Goal: Task Accomplishment & Management: Complete application form

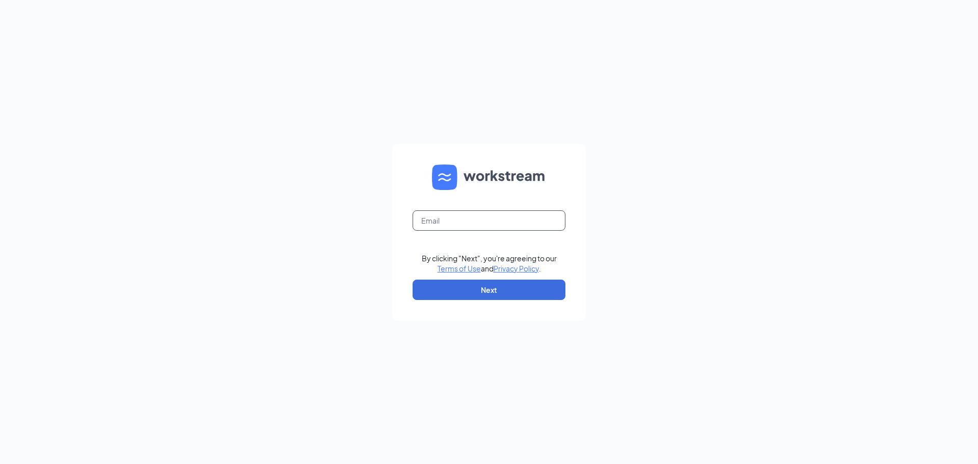
click at [440, 222] on input "text" at bounding box center [489, 220] width 153 height 20
type input "diesha62@yahoo.com"
click at [480, 285] on button "Next" at bounding box center [489, 290] width 153 height 20
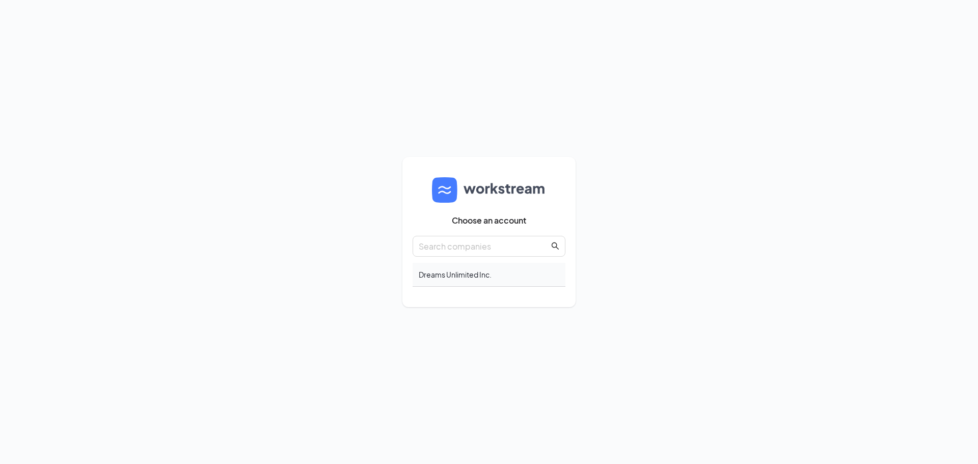
click at [439, 280] on div "Dreams Unlimited Inc." at bounding box center [489, 275] width 153 height 24
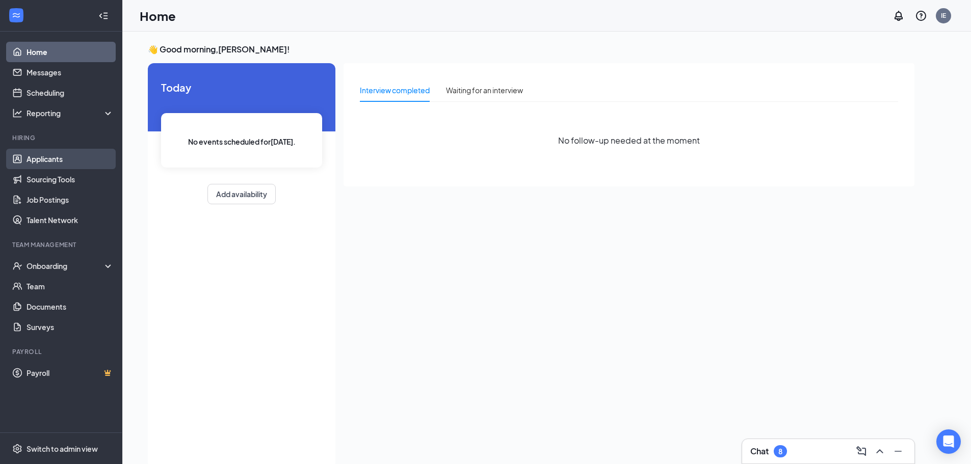
click at [54, 158] on link "Applicants" at bounding box center [69, 159] width 87 height 20
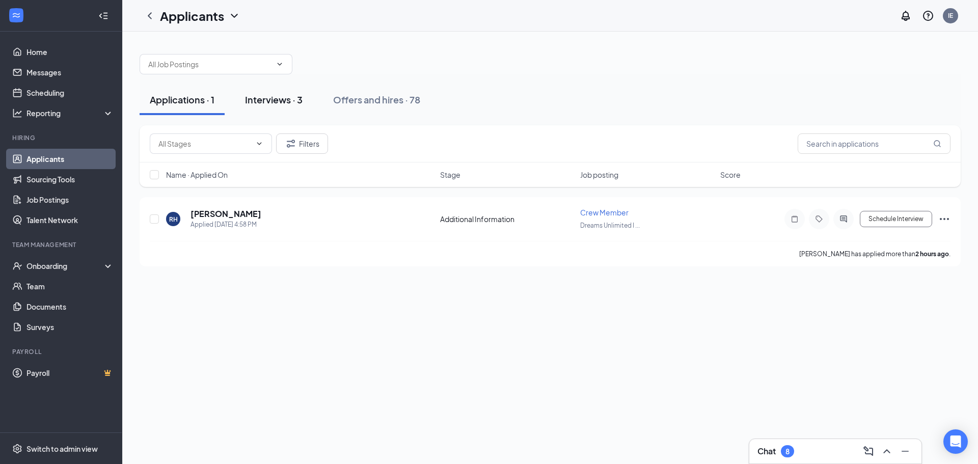
click at [283, 99] on div "Interviews · 3" at bounding box center [274, 99] width 58 height 13
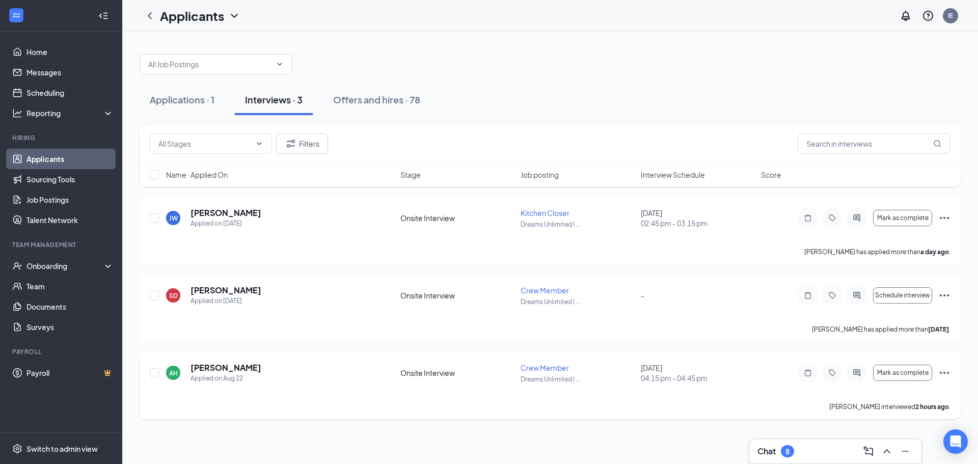
click at [946, 373] on icon "Ellipses" at bounding box center [944, 373] width 9 height 2
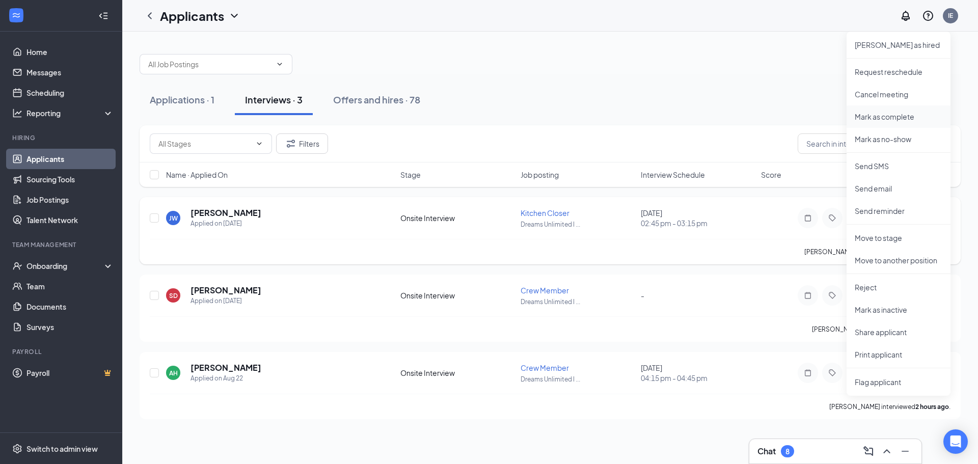
click at [893, 116] on p "Mark as complete" at bounding box center [899, 117] width 88 height 10
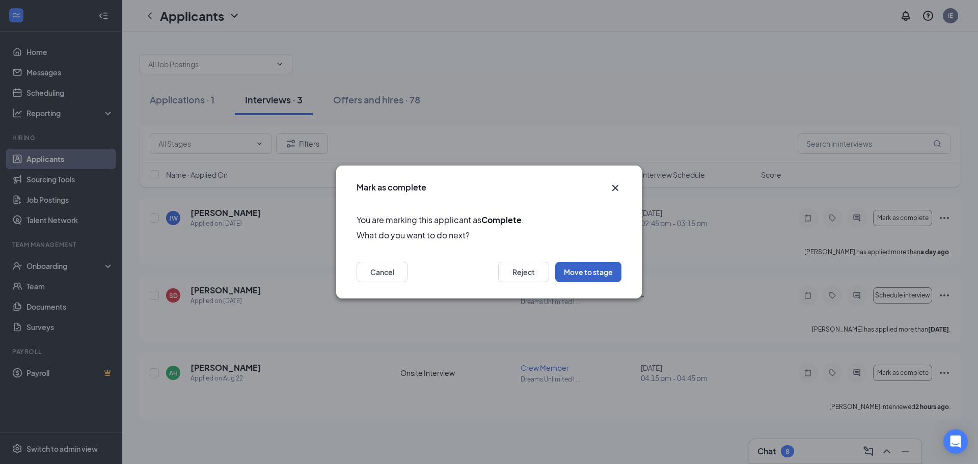
click at [586, 273] on button "Move to stage" at bounding box center [588, 272] width 66 height 20
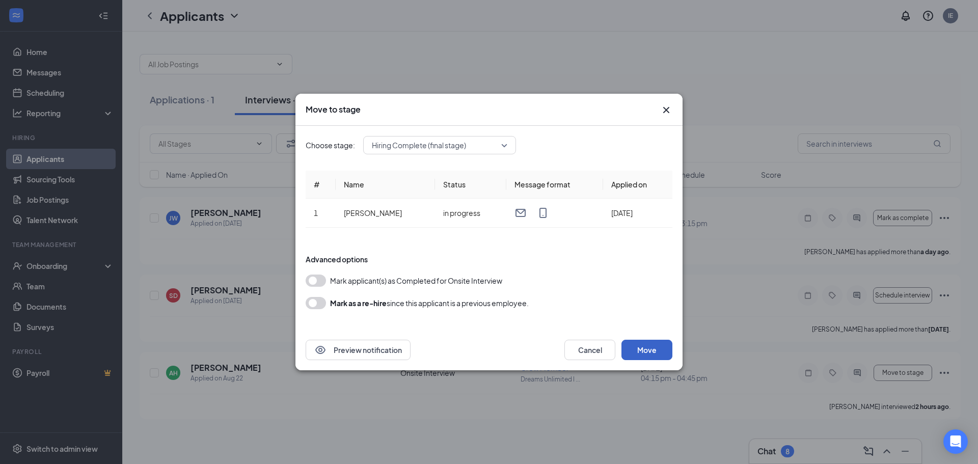
click at [639, 348] on button "Move" at bounding box center [647, 350] width 51 height 20
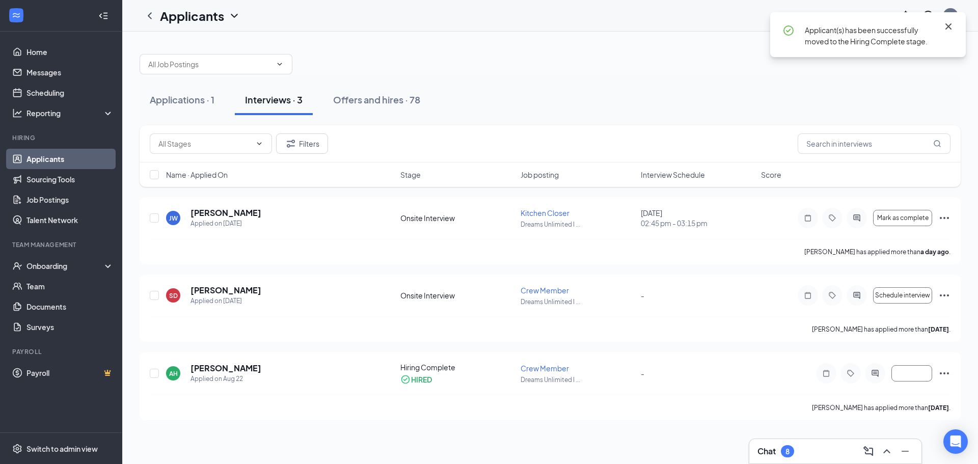
click at [951, 29] on icon "Cross" at bounding box center [949, 26] width 6 height 6
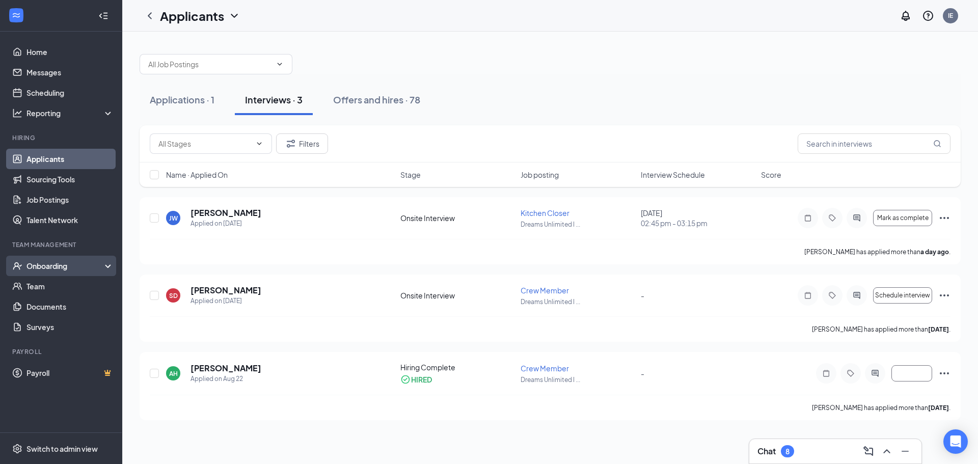
click at [40, 266] on div "Onboarding" at bounding box center [65, 266] width 78 height 10
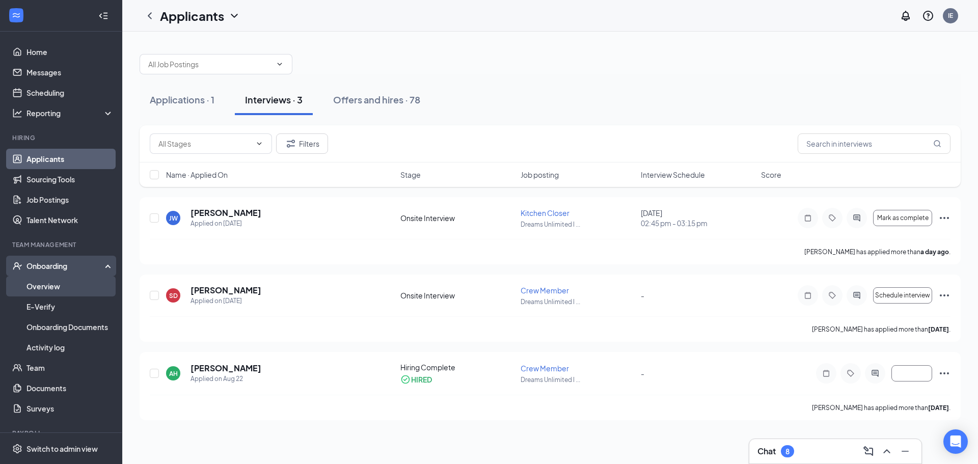
click at [44, 284] on link "Overview" at bounding box center [69, 286] width 87 height 20
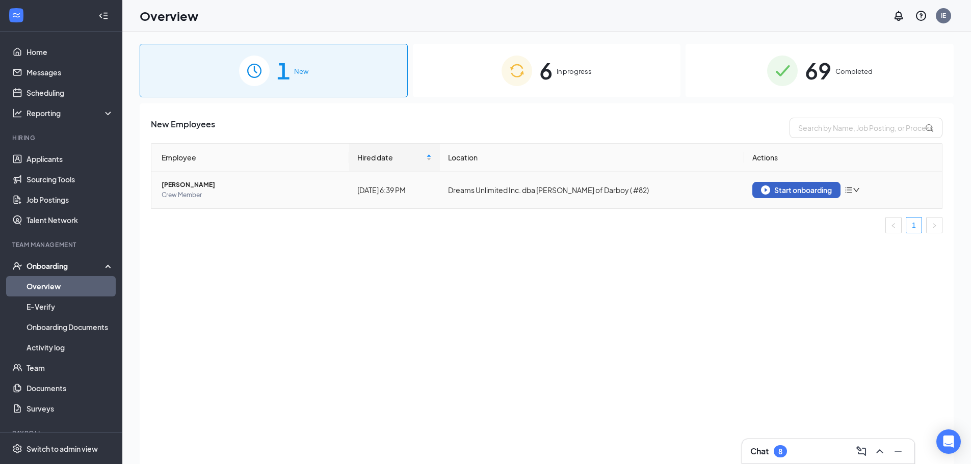
click at [784, 196] on button "Start onboarding" at bounding box center [796, 190] width 88 height 16
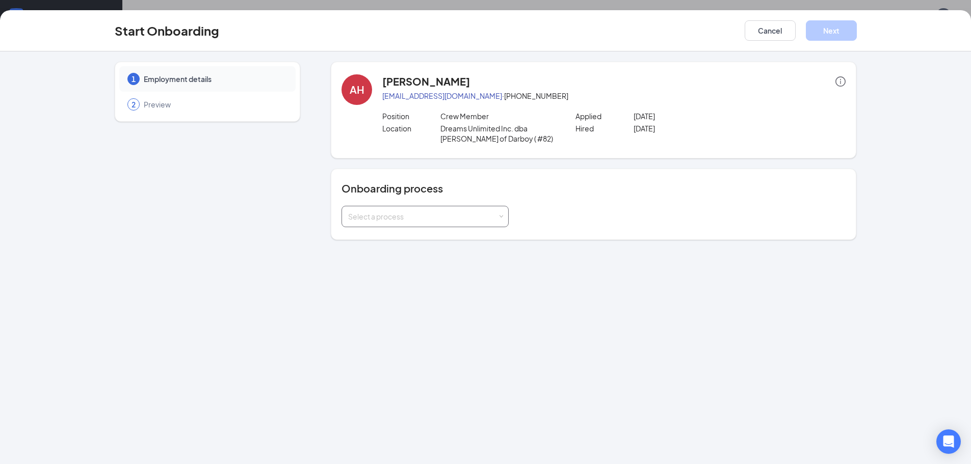
click at [498, 216] on div "Select a process" at bounding box center [425, 216] width 154 height 20
click at [463, 238] on span "[PERSON_NAME] - Team Member Onboarding" at bounding box center [423, 237] width 154 height 9
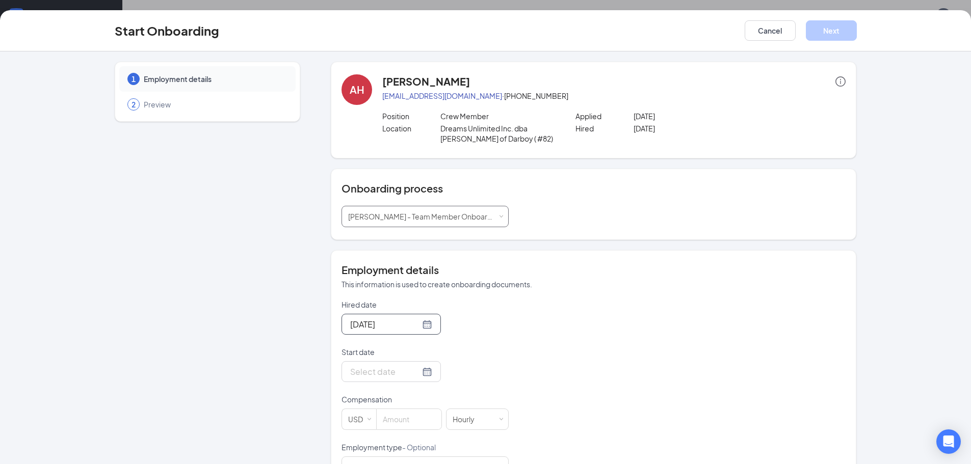
scroll to position [51, 0]
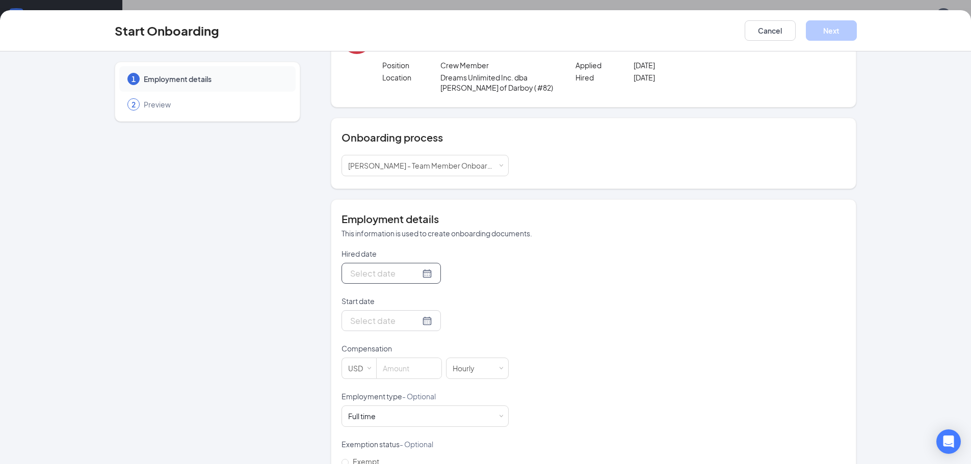
click at [415, 273] on div at bounding box center [391, 273] width 82 height 13
type input "[DATE]"
click at [461, 294] on button "button" at bounding box center [462, 296] width 11 height 20
type input "[DATE]"
click at [408, 334] on div "3" at bounding box center [412, 334] width 12 height 12
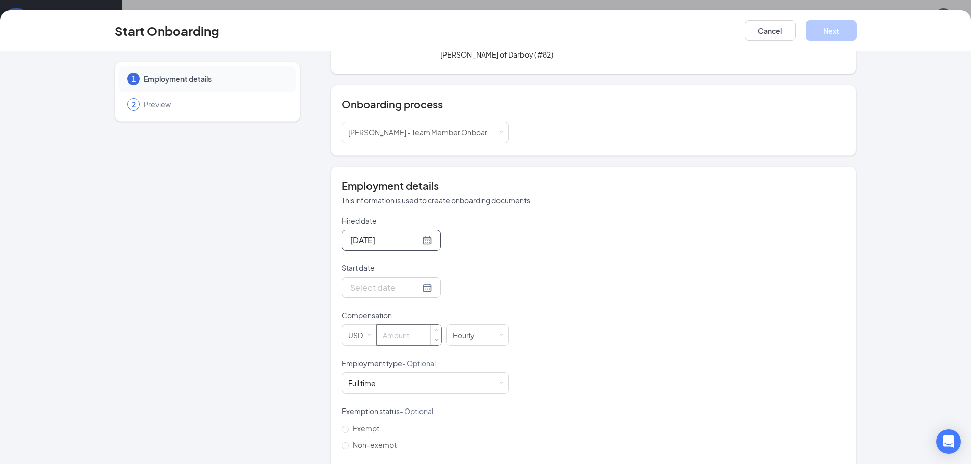
scroll to position [102, 0]
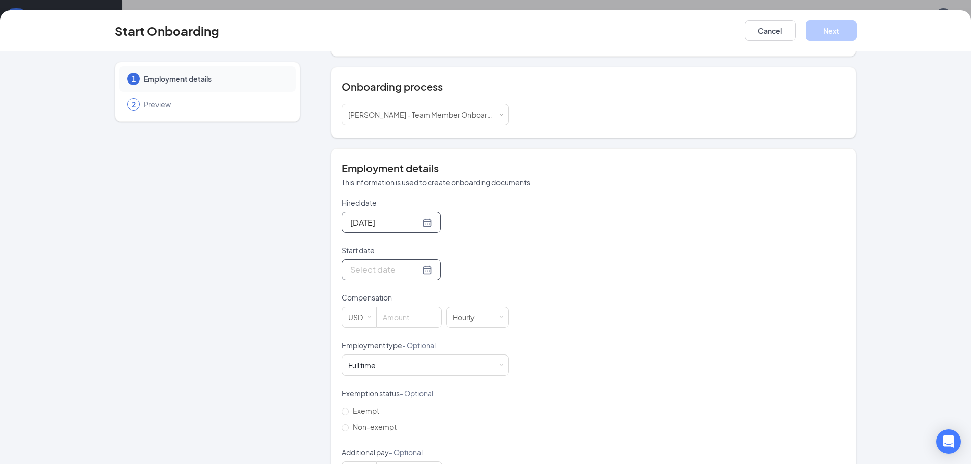
click at [417, 272] on div at bounding box center [391, 269] width 82 height 13
type input "[DATE]"
click at [457, 292] on button "button" at bounding box center [462, 292] width 11 height 20
type input "[DATE]"
click at [410, 331] on div "3" at bounding box center [412, 330] width 12 height 12
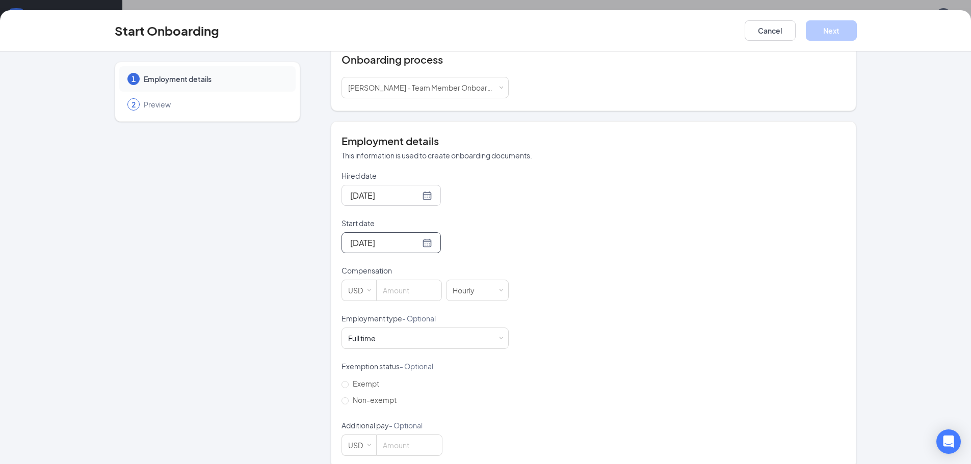
scroll to position [144, 0]
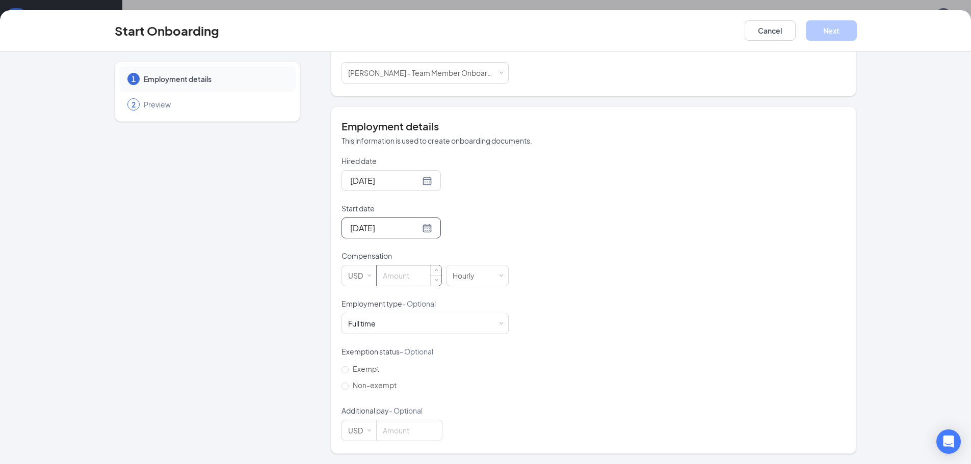
click at [393, 279] on input at bounding box center [409, 276] width 65 height 20
type input "0"
click at [434, 283] on span "Decrease Value" at bounding box center [436, 279] width 11 height 12
type input "10"
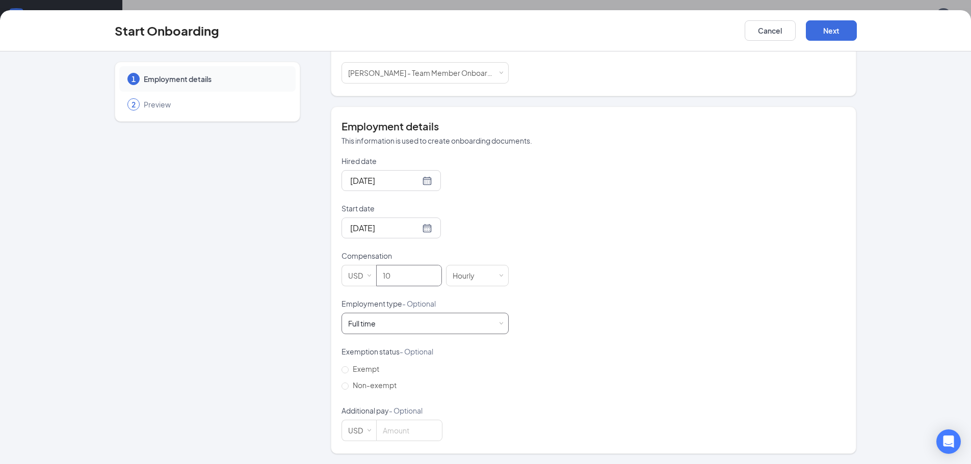
click at [500, 326] on div "Full time Works 30+ hours per week and is reasonably expected to work" at bounding box center [424, 323] width 167 height 21
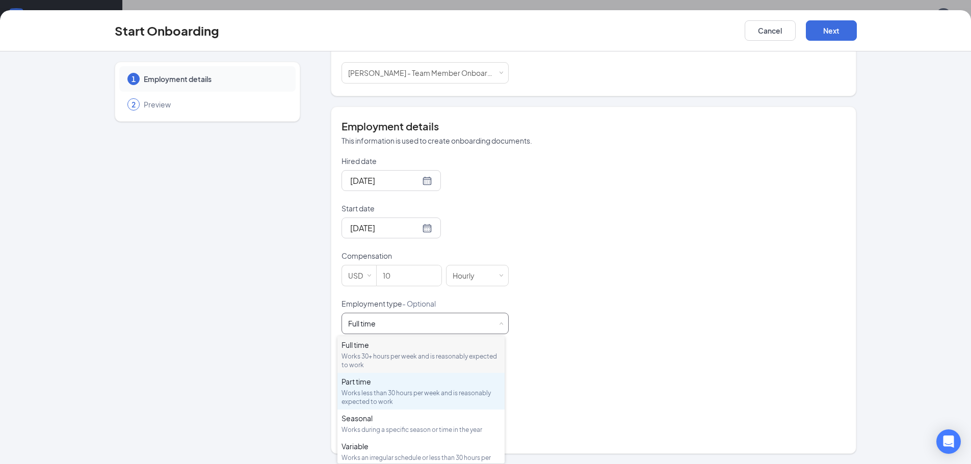
click at [421, 388] on div "Part time Works less than 30 hours per week and is reasonably expected to work" at bounding box center [420, 392] width 159 height 30
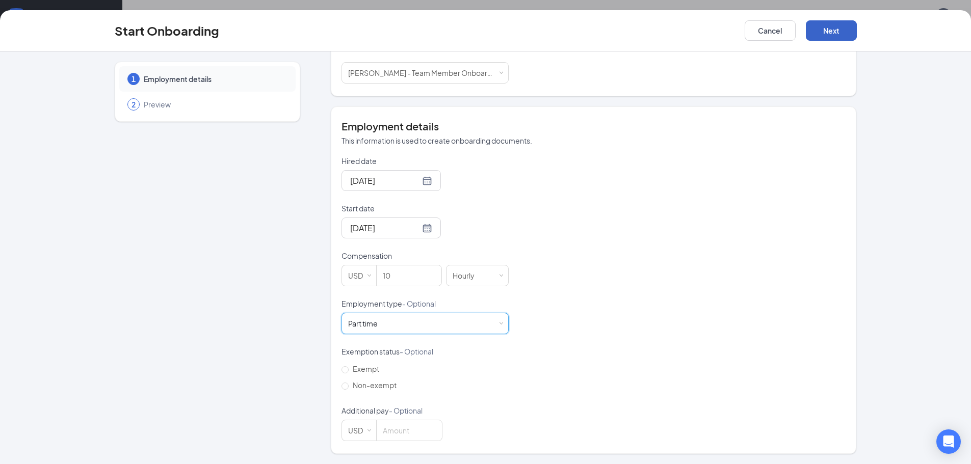
click at [841, 29] on button "Next" at bounding box center [831, 30] width 51 height 20
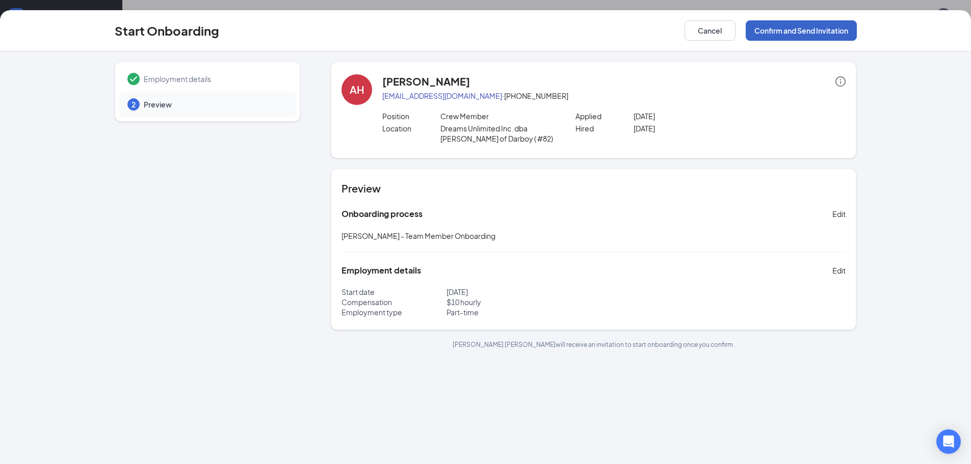
click at [840, 30] on button "Confirm and Send Invitation" at bounding box center [801, 30] width 111 height 20
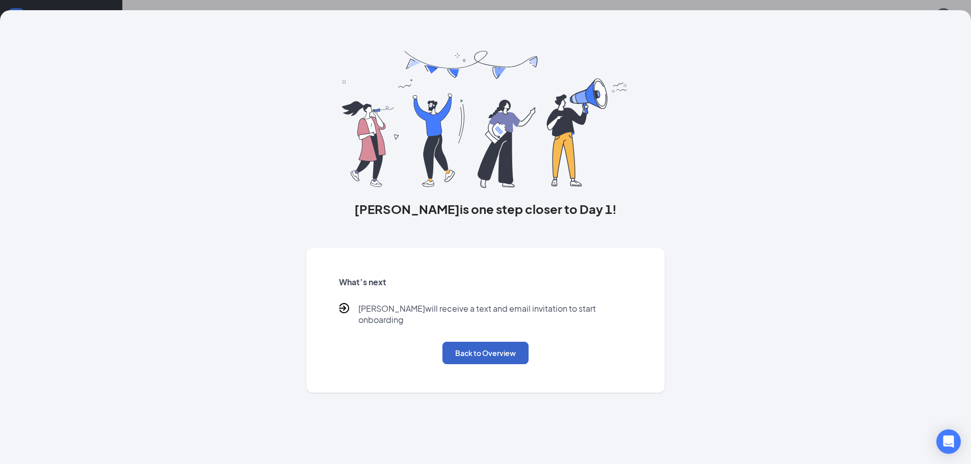
click at [470, 351] on button "Back to Overview" at bounding box center [485, 353] width 86 height 22
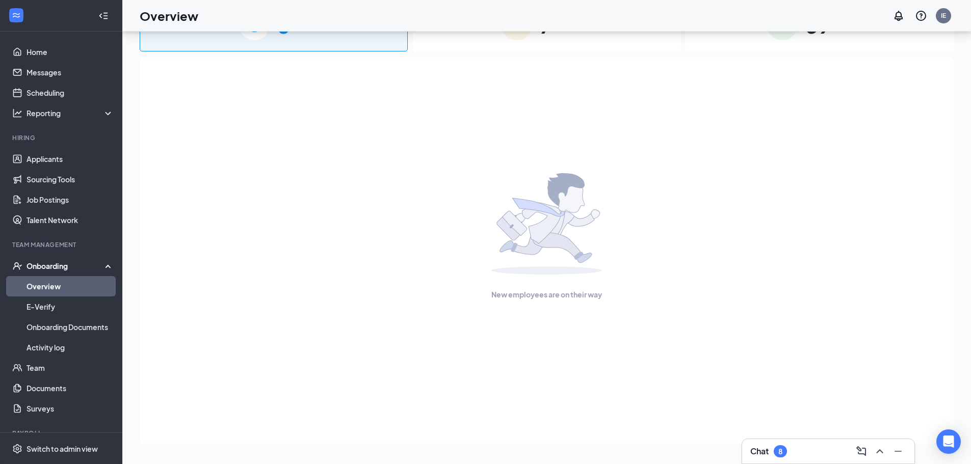
click at [62, 269] on div "Onboarding" at bounding box center [65, 266] width 78 height 10
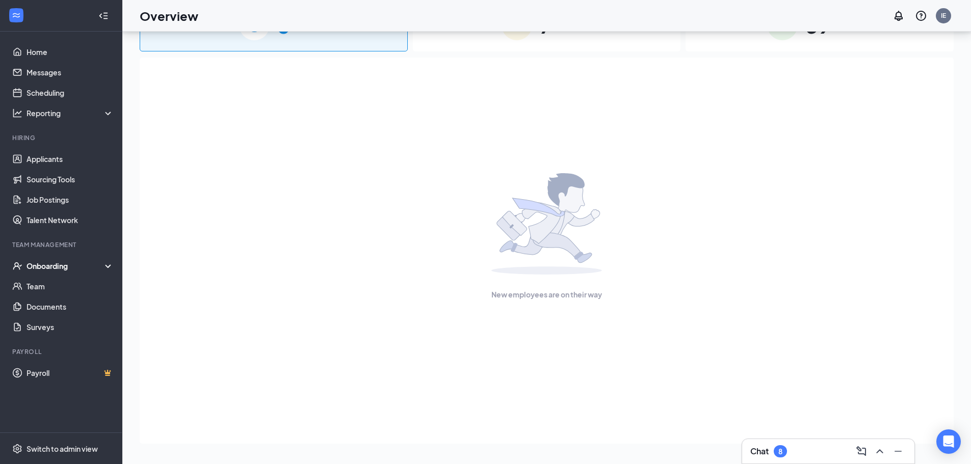
click at [60, 267] on div "Onboarding" at bounding box center [65, 266] width 78 height 10
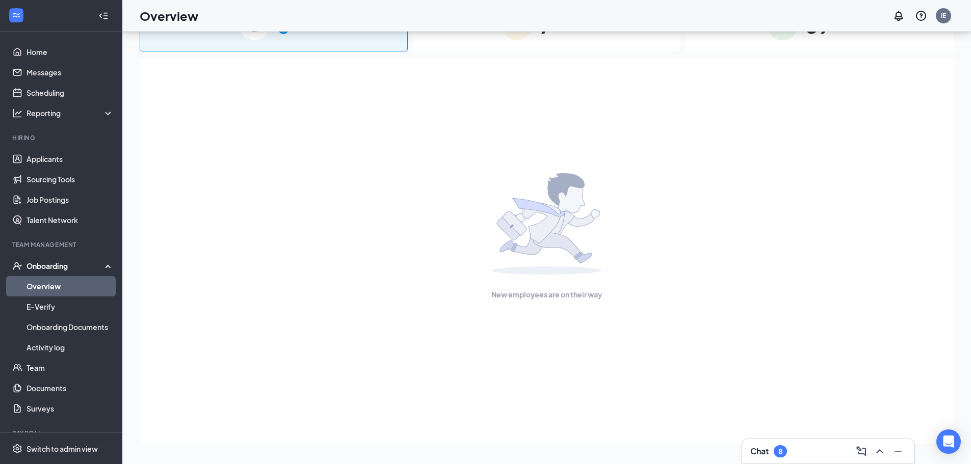
click at [61, 281] on link "Overview" at bounding box center [69, 286] width 87 height 20
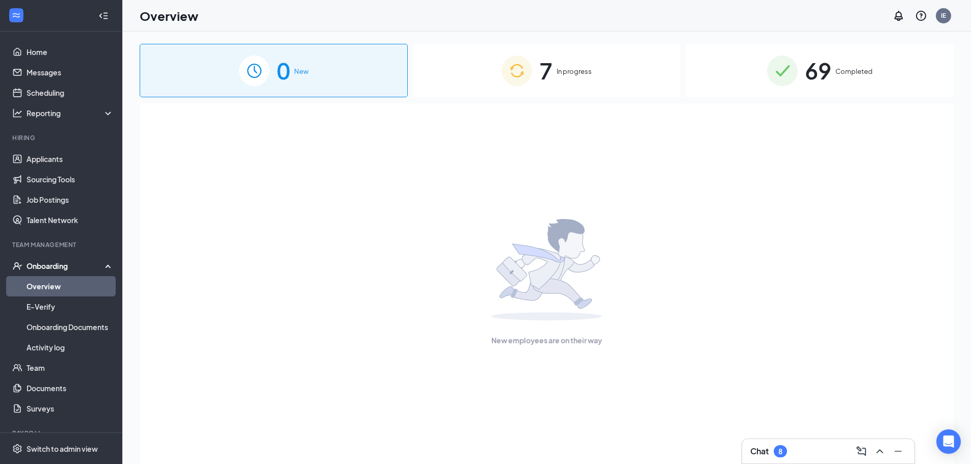
click at [582, 79] on div "7 In progress" at bounding box center [547, 71] width 268 height 54
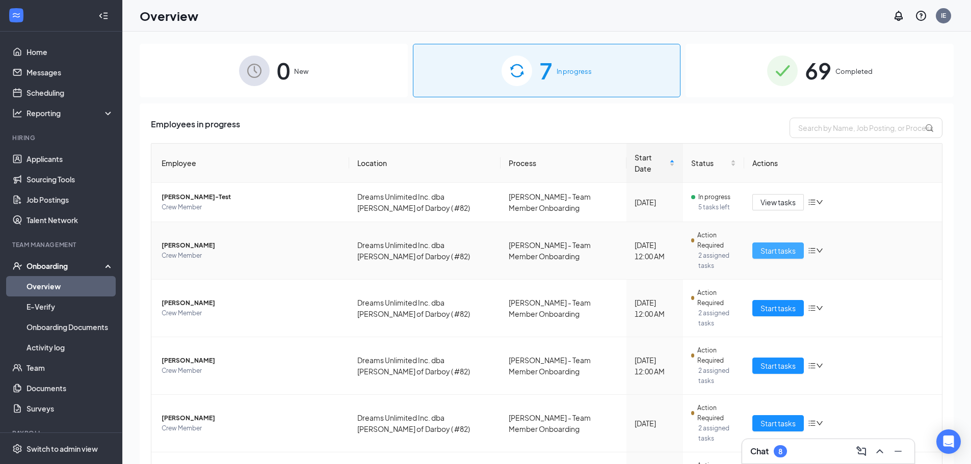
click at [766, 245] on span "Start tasks" at bounding box center [777, 250] width 35 height 11
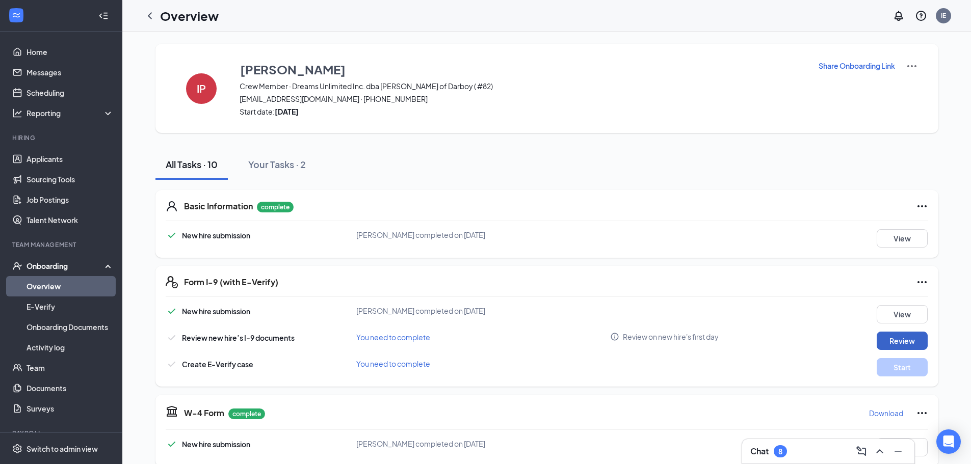
click at [917, 342] on button "Review" at bounding box center [902, 341] width 51 height 18
type input "[DATE]"
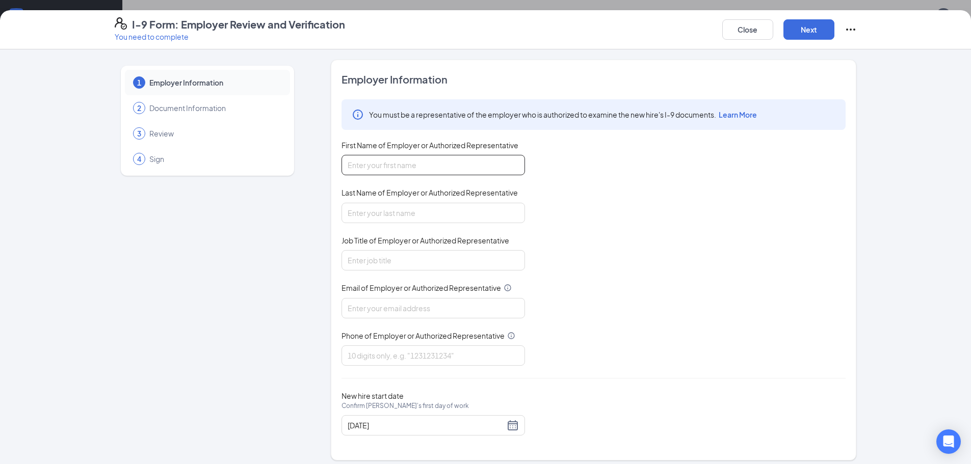
click at [355, 167] on input "First Name of Employer or Authorized Representative" at bounding box center [432, 165] width 183 height 20
type input "[PERSON_NAME]"
drag, startPoint x: 377, startPoint y: 214, endPoint x: 301, endPoint y: 216, distance: 75.9
click at [376, 214] on input "Last Name of Employer or Authorized Representative" at bounding box center [432, 213] width 183 height 20
type input "[PERSON_NAME]"
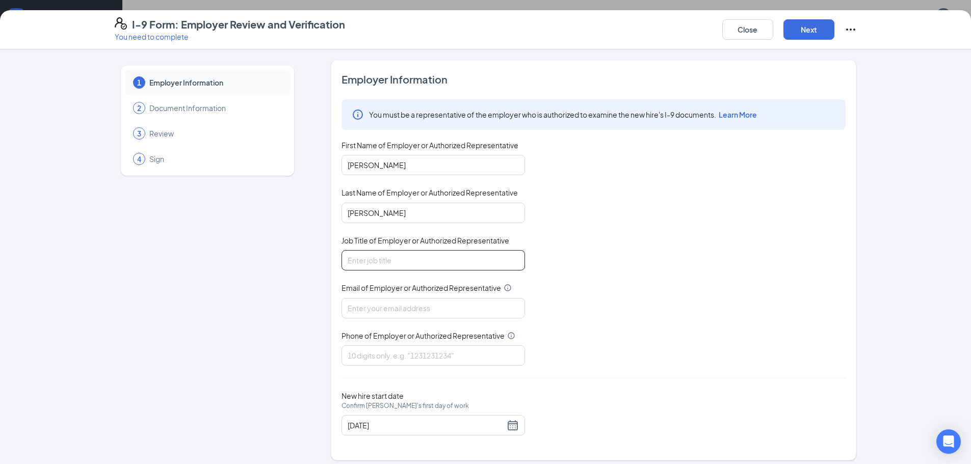
drag, startPoint x: 362, startPoint y: 261, endPoint x: 352, endPoint y: 264, distance: 10.6
click at [362, 261] on input "Job Title of Employer or Authorized Representative" at bounding box center [432, 260] width 183 height 20
type input "manager"
click at [355, 309] on input "Email of Employer or Authorized Representative" at bounding box center [432, 308] width 183 height 20
type input "[EMAIL_ADDRESS][DOMAIN_NAME]"
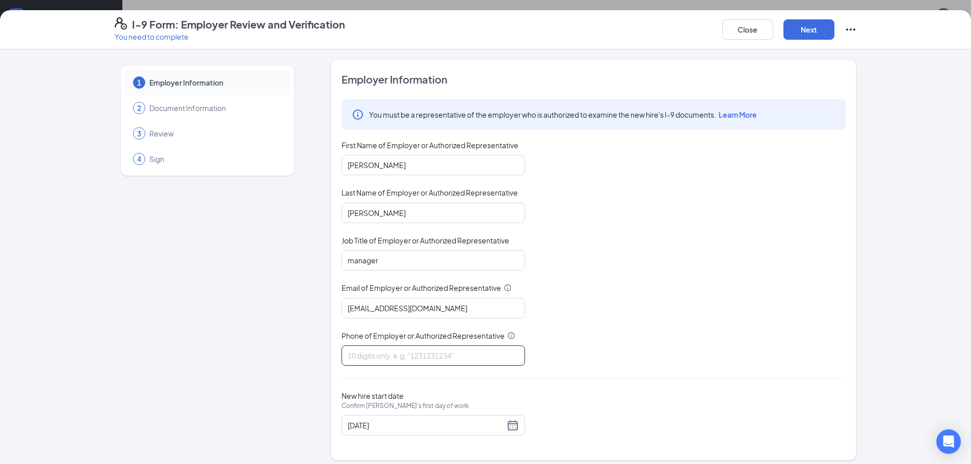
click at [363, 355] on input "Phone of Employer or Authorized Representative" at bounding box center [432, 356] width 183 height 20
type input "9207337700"
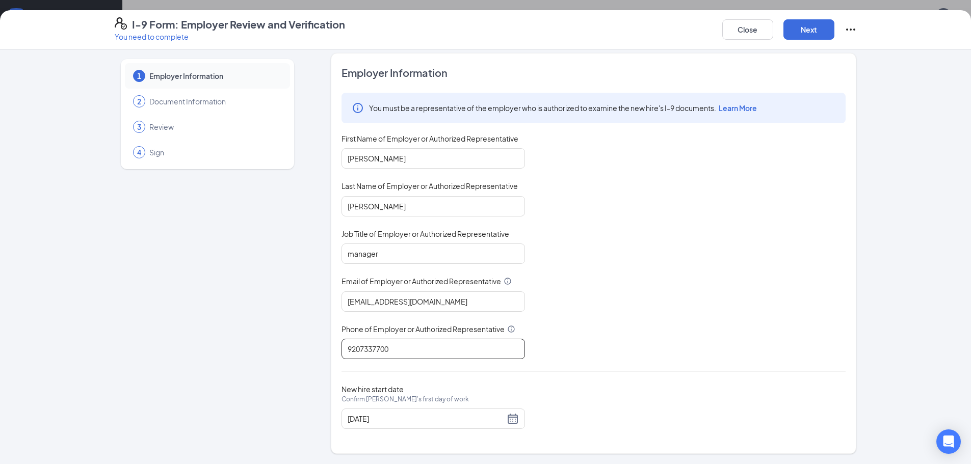
scroll to position [51, 0]
click at [809, 31] on button "Next" at bounding box center [808, 29] width 51 height 20
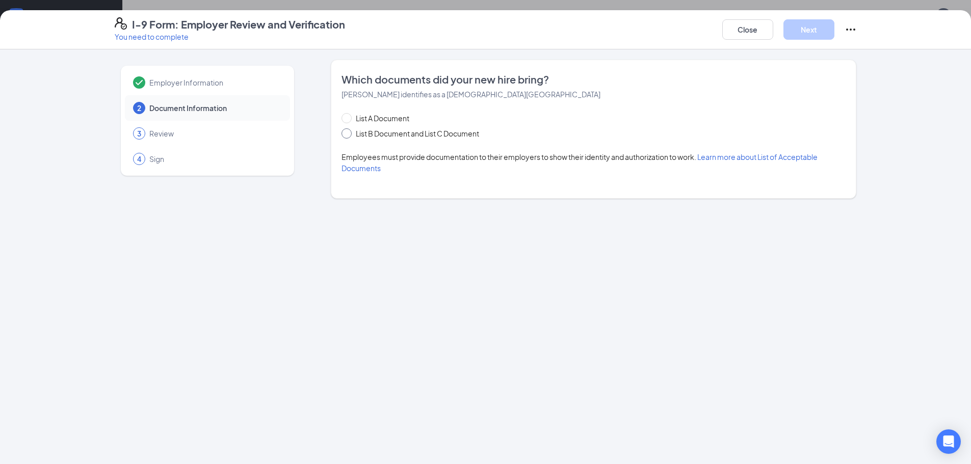
click at [347, 131] on input "List B Document and List C Document" at bounding box center [344, 131] width 7 height 7
radio input "true"
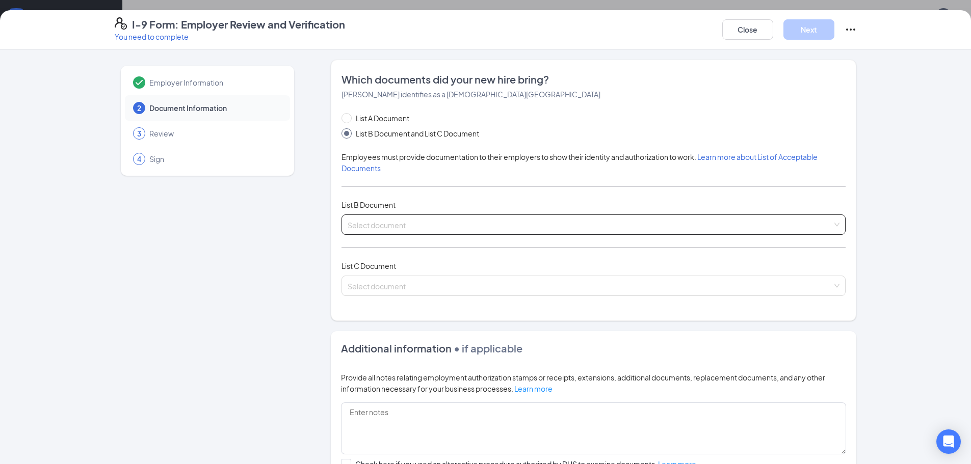
click at [363, 227] on input "search" at bounding box center [590, 222] width 485 height 15
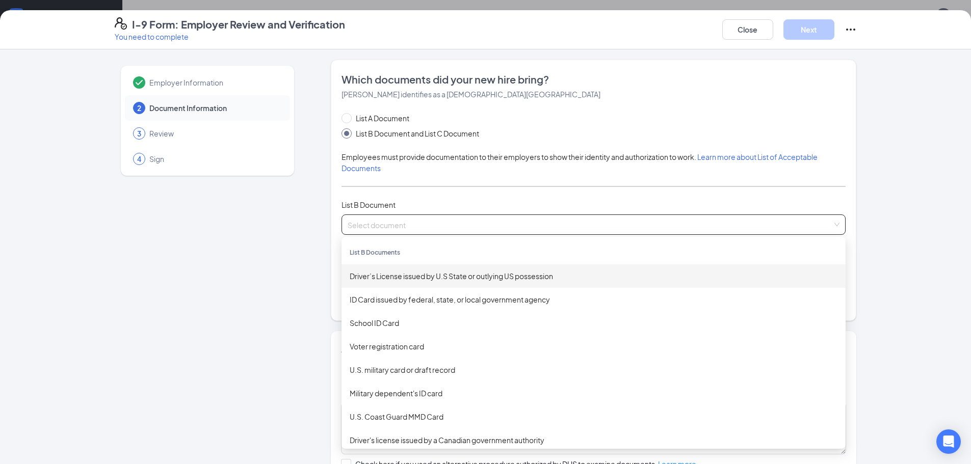
click at [395, 275] on div "Driver’s License issued by U.S State or outlying US possession" at bounding box center [594, 276] width 488 height 11
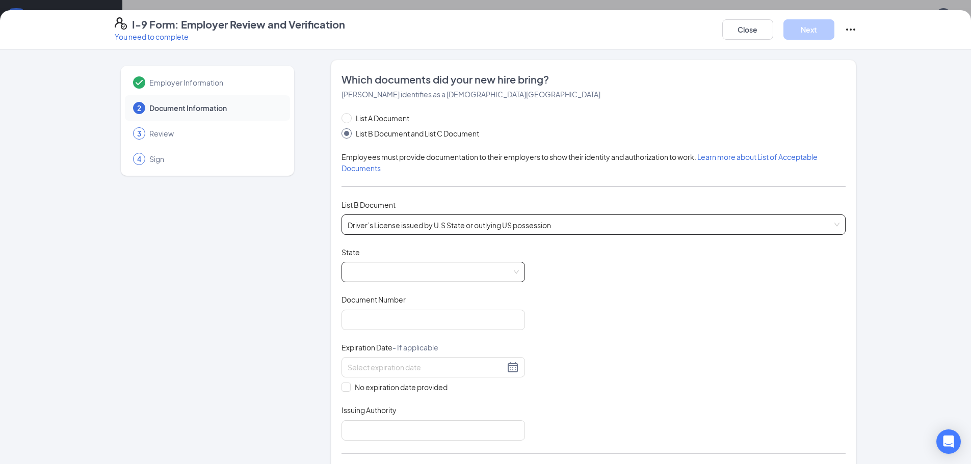
click at [515, 275] on span at bounding box center [433, 271] width 171 height 19
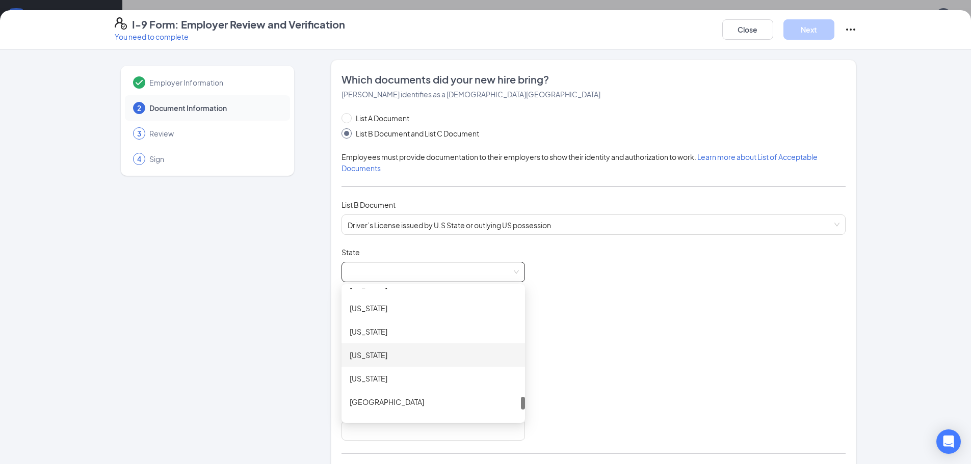
scroll to position [1182, 0]
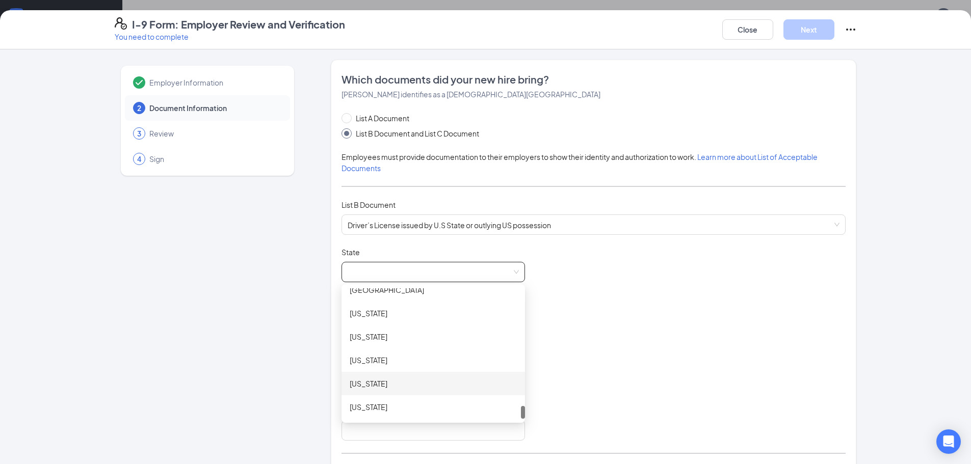
click at [394, 385] on div "[US_STATE]" at bounding box center [433, 383] width 167 height 11
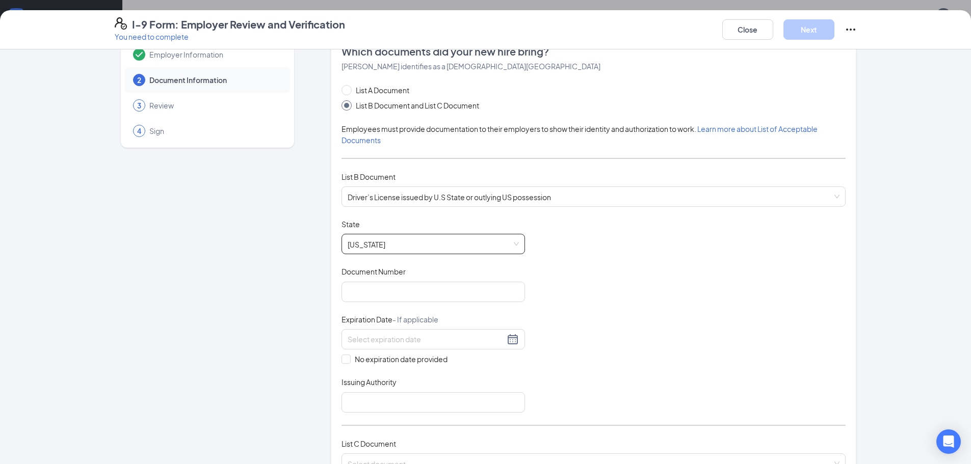
scroll to position [51, 0]
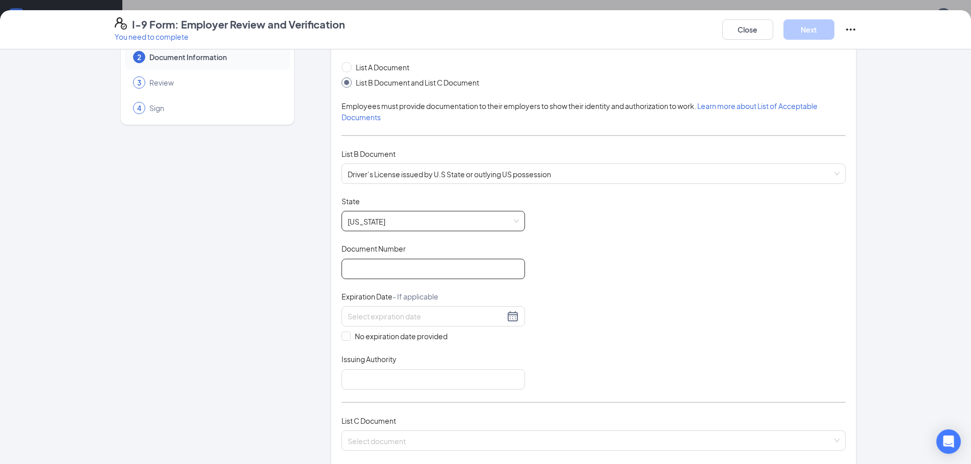
click at [361, 264] on input "Document Number" at bounding box center [432, 269] width 183 height 20
type input "P400-413-6908-06"
click at [511, 318] on div at bounding box center [433, 316] width 171 height 12
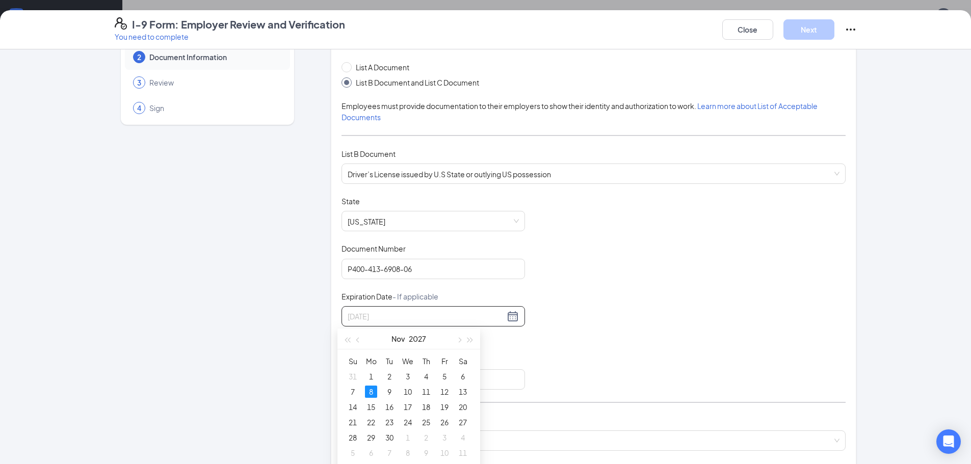
click at [374, 390] on div "8" at bounding box center [371, 392] width 12 height 12
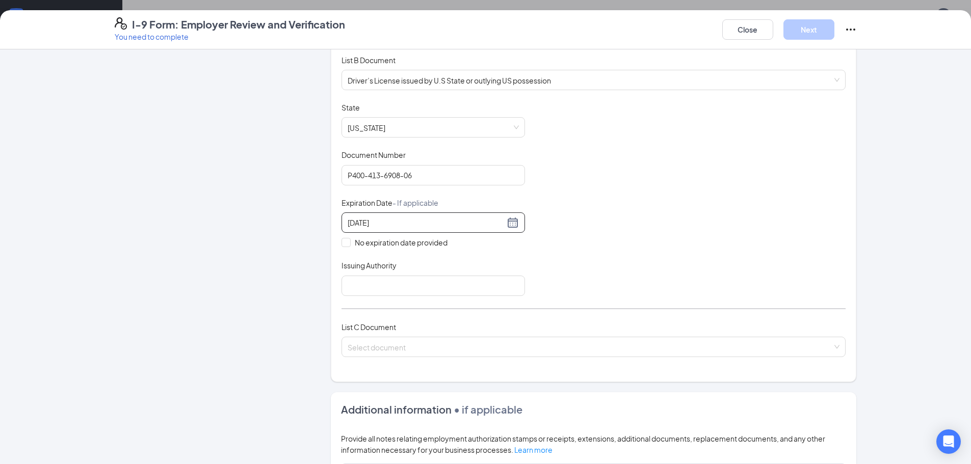
scroll to position [153, 0]
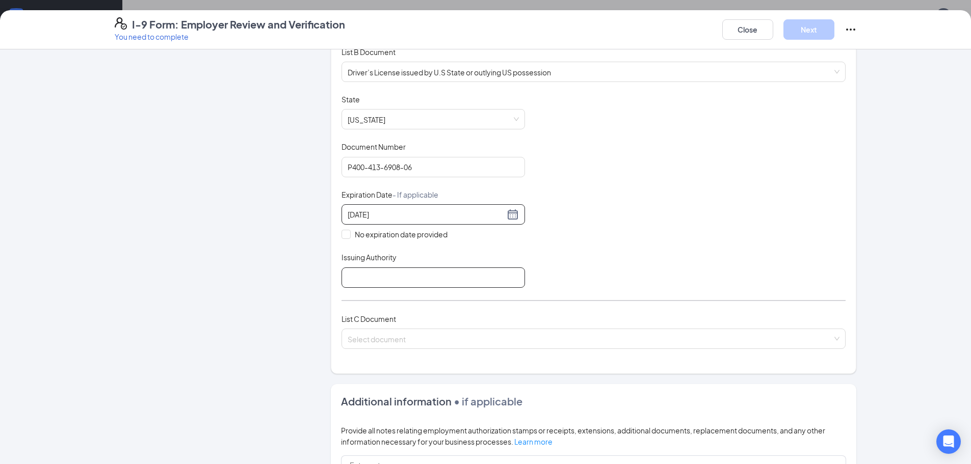
type input "[DATE]"
click at [400, 278] on input "Issuing Authority" at bounding box center [432, 278] width 183 height 20
type input "WI"
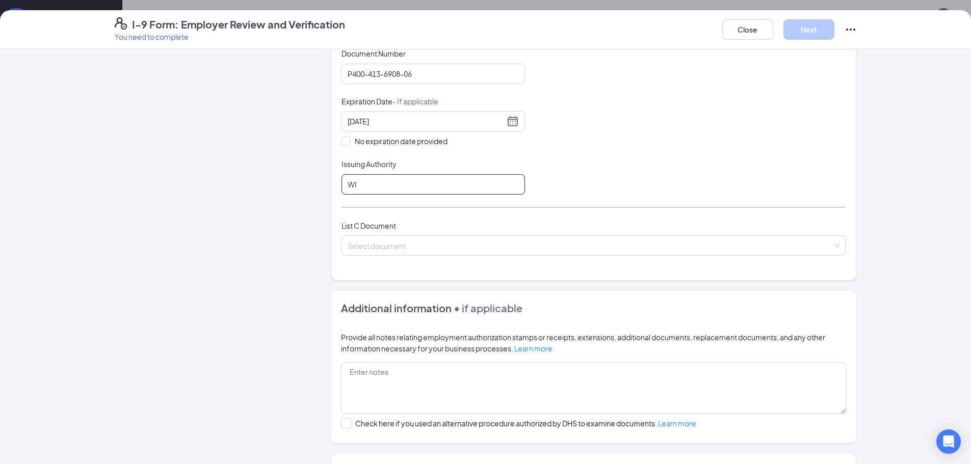
scroll to position [255, 0]
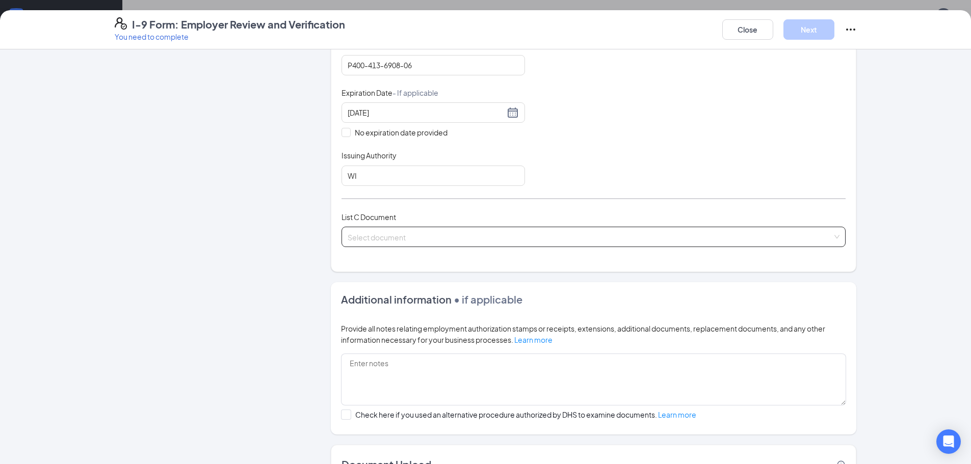
click at [828, 239] on input "search" at bounding box center [590, 234] width 485 height 15
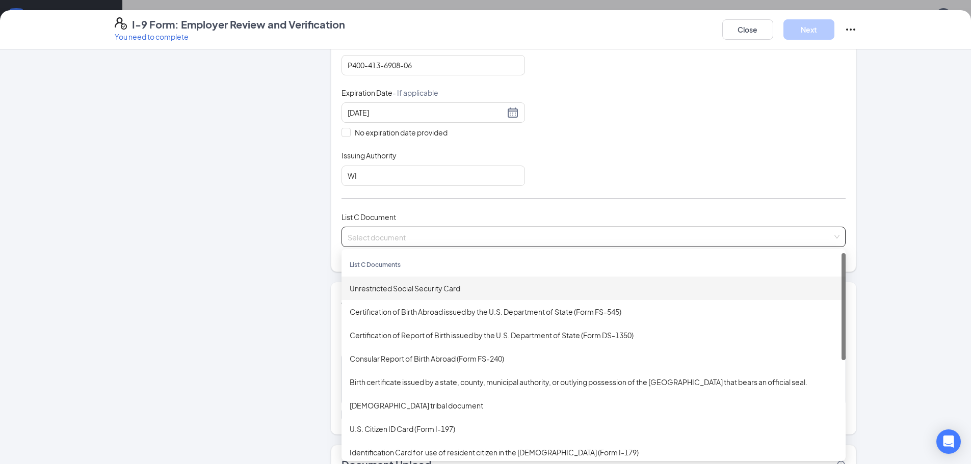
click at [431, 285] on div "Unrestricted Social Security Card" at bounding box center [594, 288] width 488 height 11
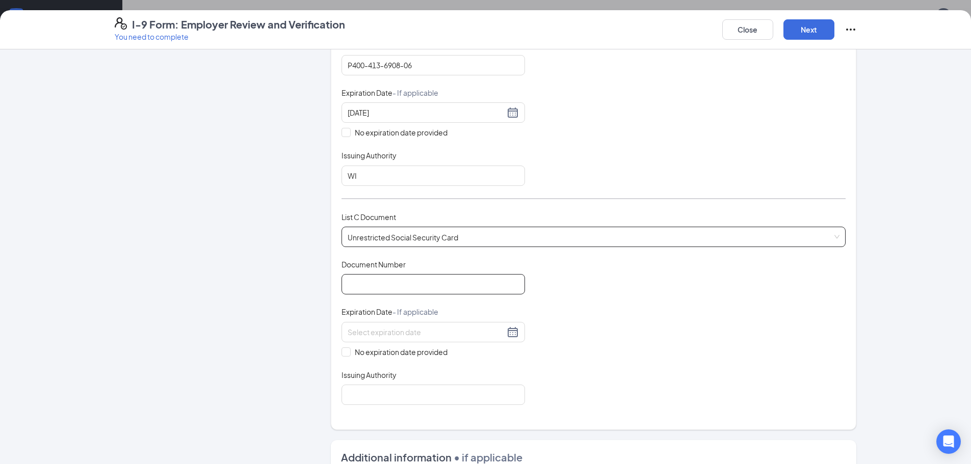
drag, startPoint x: 351, startPoint y: 282, endPoint x: 232, endPoint y: 282, distance: 118.7
click at [351, 282] on input "Document Number" at bounding box center [432, 284] width 183 height 20
type input "399272767"
click at [342, 353] on input "No expiration date provided" at bounding box center [344, 351] width 7 height 7
checkbox input "true"
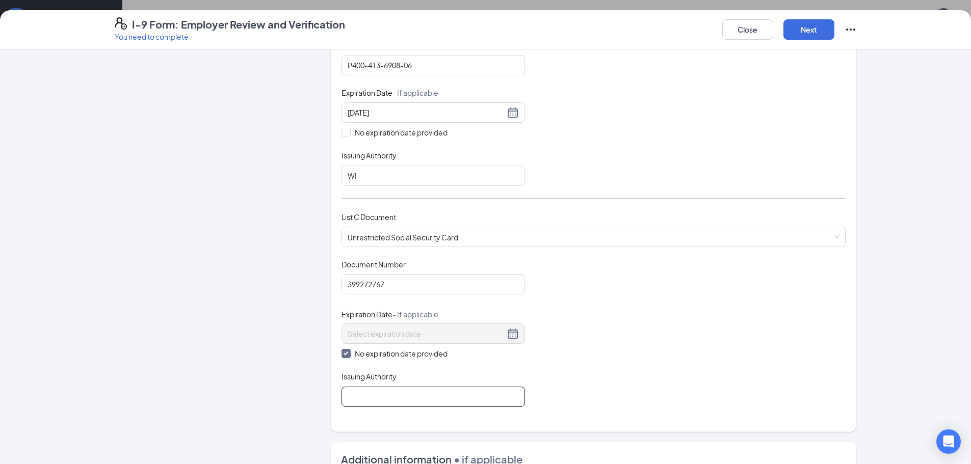
click at [363, 390] on input "Issuing Authority" at bounding box center [432, 397] width 183 height 20
type input "Social Security Administration"
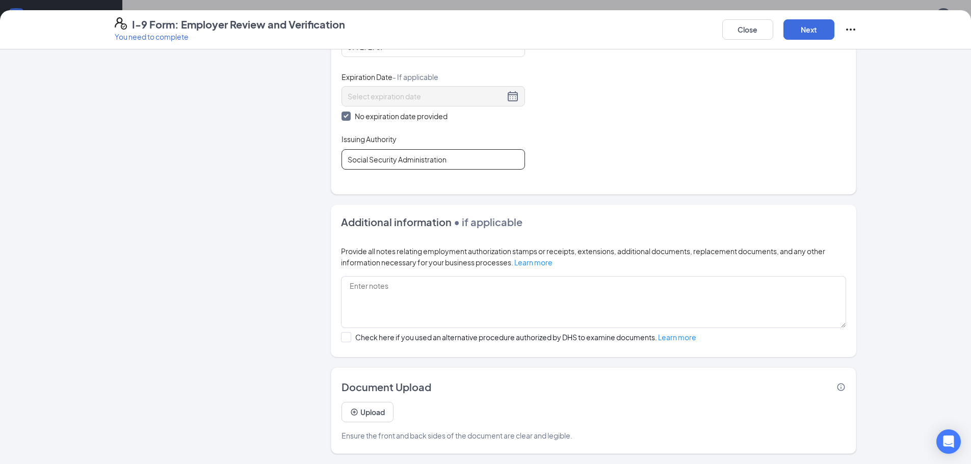
scroll to position [306, 0]
click at [808, 34] on button "Next" at bounding box center [808, 29] width 51 height 20
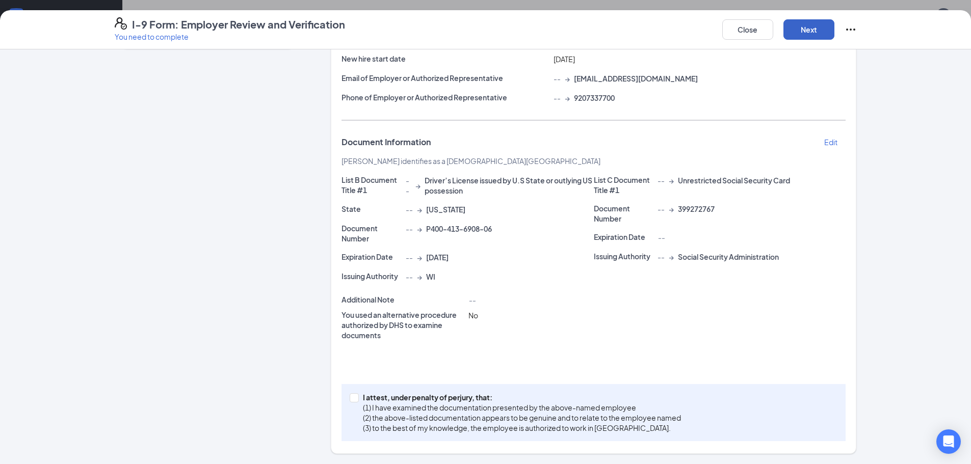
scroll to position [127, 0]
click at [350, 397] on input "I attest, under penalty of [PERSON_NAME], that: (1) I have examined the documen…" at bounding box center [353, 396] width 7 height 7
checkbox input "true"
click at [813, 28] on button "Next" at bounding box center [808, 29] width 51 height 20
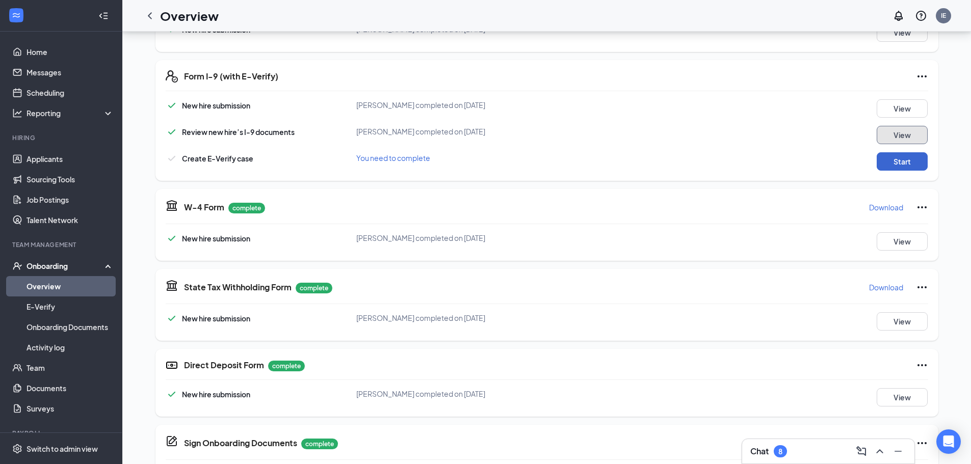
scroll to position [204, 0]
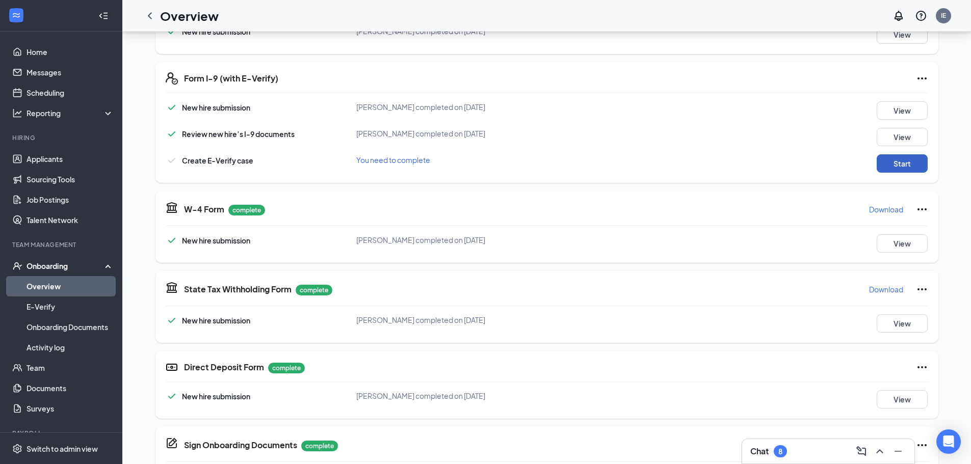
click at [906, 165] on button "Start" at bounding box center [902, 163] width 51 height 18
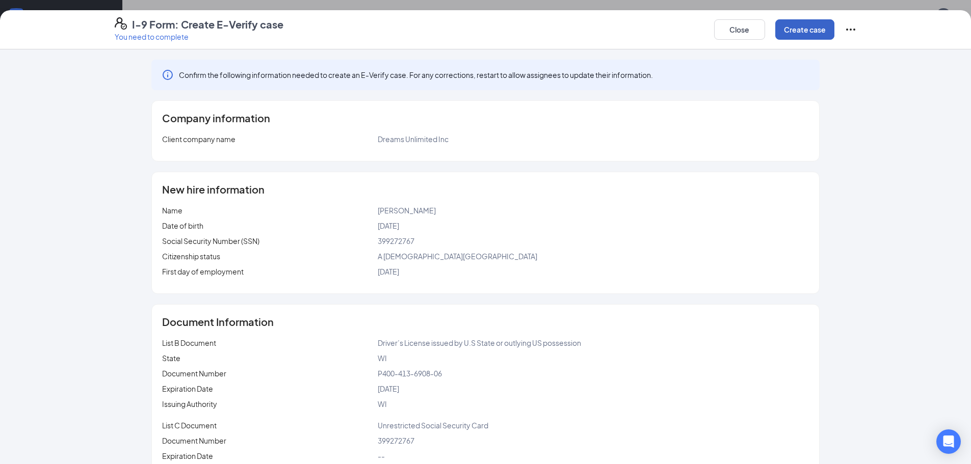
click at [818, 32] on button "Create case" at bounding box center [804, 29] width 59 height 20
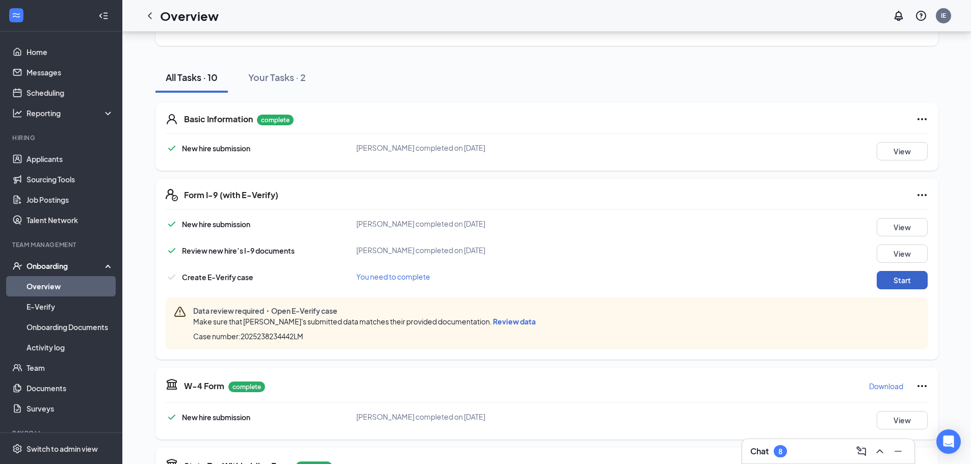
scroll to position [0, 0]
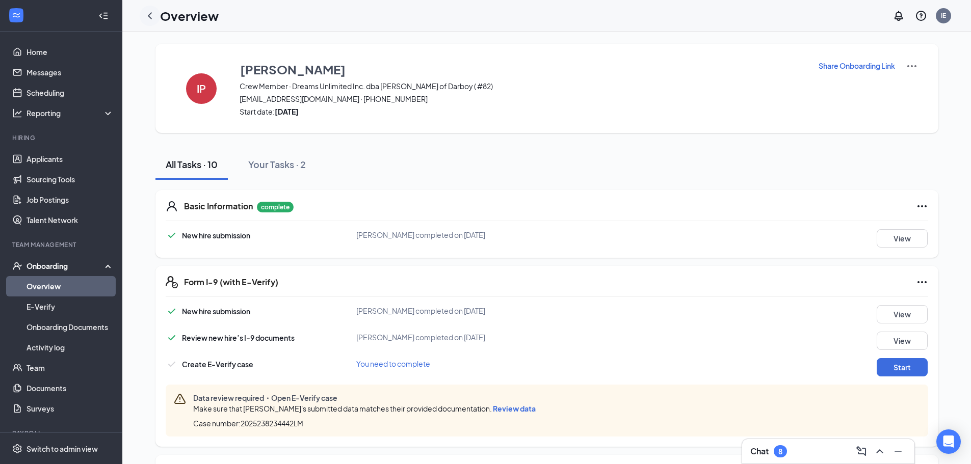
click at [151, 17] on icon "ChevronLeft" at bounding box center [150, 15] width 4 height 7
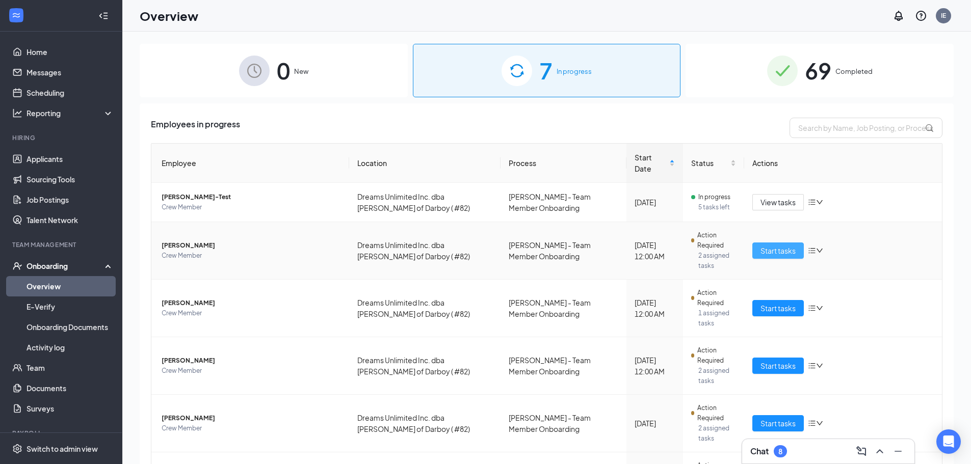
click at [764, 245] on span "Start tasks" at bounding box center [777, 250] width 35 height 11
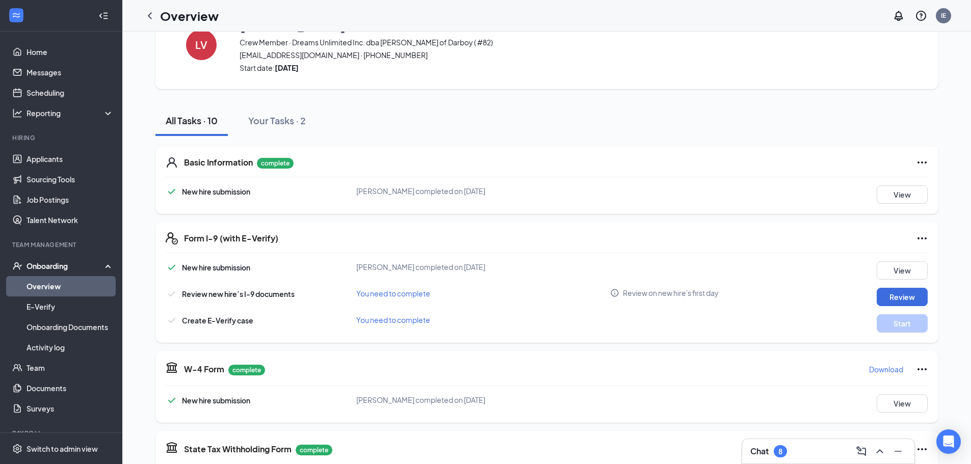
scroll to position [102, 0]
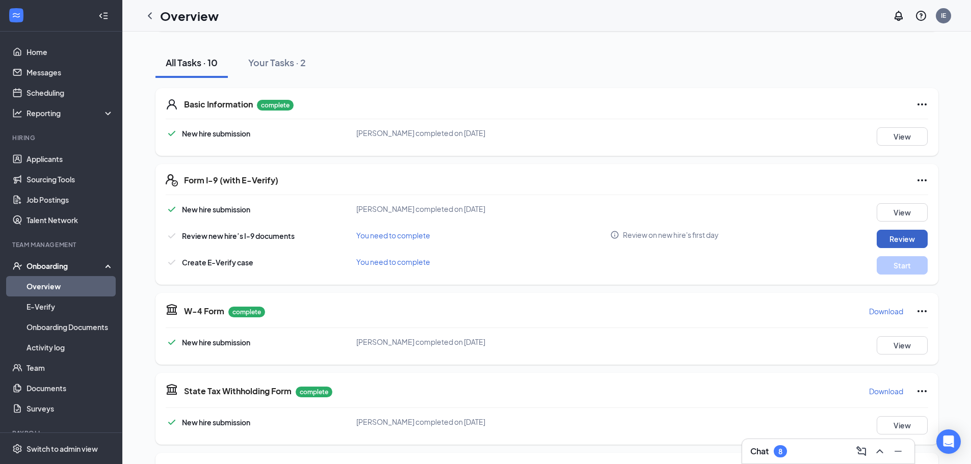
click at [888, 241] on button "Review" at bounding box center [902, 239] width 51 height 18
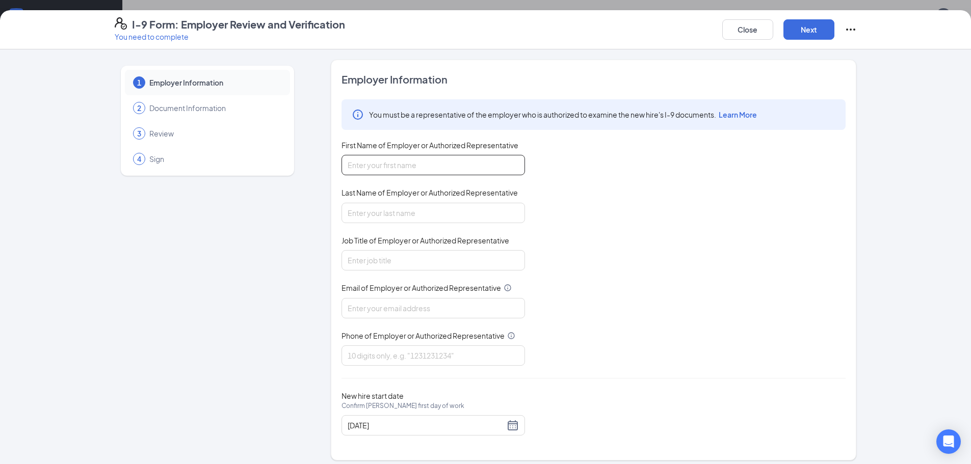
click at [361, 167] on input "First Name of Employer or Authorized Representative" at bounding box center [432, 165] width 183 height 20
type input "[PERSON_NAME]"
click at [351, 214] on input "Last Name of Employer or Authorized Representative" at bounding box center [432, 213] width 183 height 20
type input "[PERSON_NAME]"
click at [357, 255] on input "Job Title of Employer or Authorized Representative" at bounding box center [432, 260] width 183 height 20
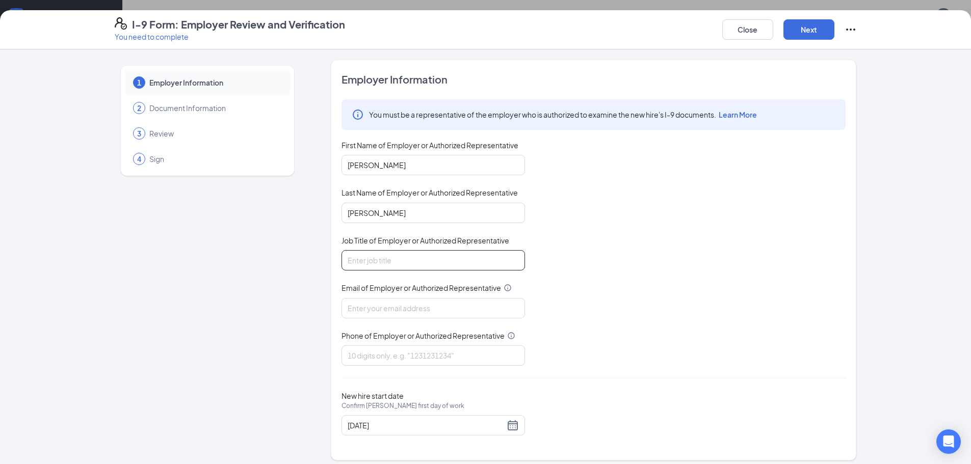
type input "manager"
click at [354, 313] on input "Email of Employer or Authorized Representative" at bounding box center [432, 308] width 183 height 20
type input "[EMAIL_ADDRESS][DOMAIN_NAME]"
click at [370, 357] on input "Phone of Employer or Authorized Representative" at bounding box center [432, 356] width 183 height 20
type input "9207337700"
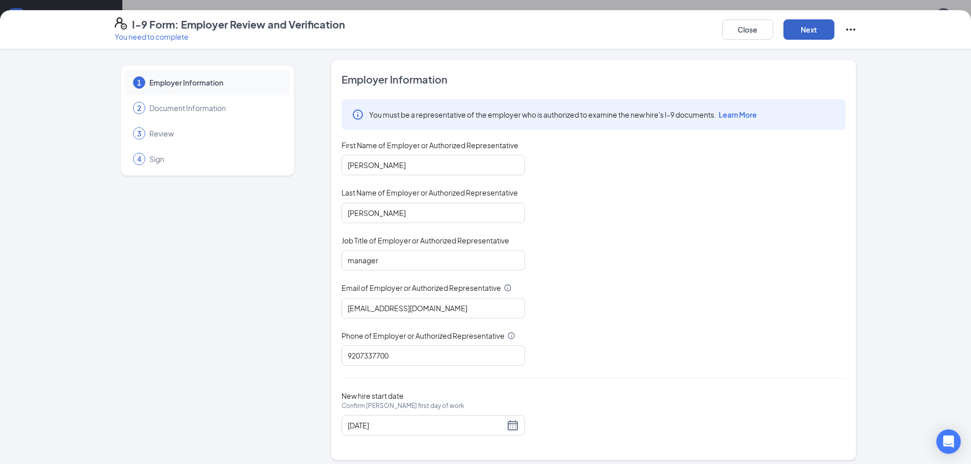
click at [816, 32] on button "Next" at bounding box center [808, 29] width 51 height 20
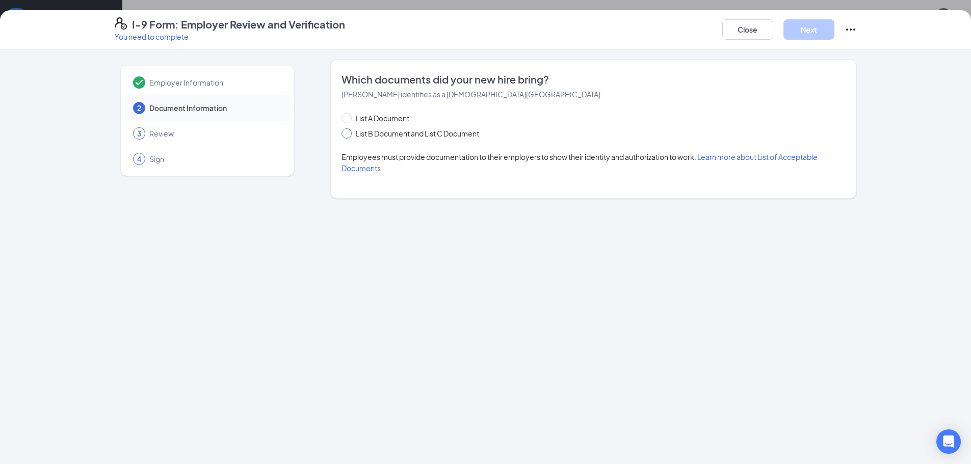
click at [345, 130] on input "List B Document and List C Document" at bounding box center [344, 131] width 7 height 7
radio input "true"
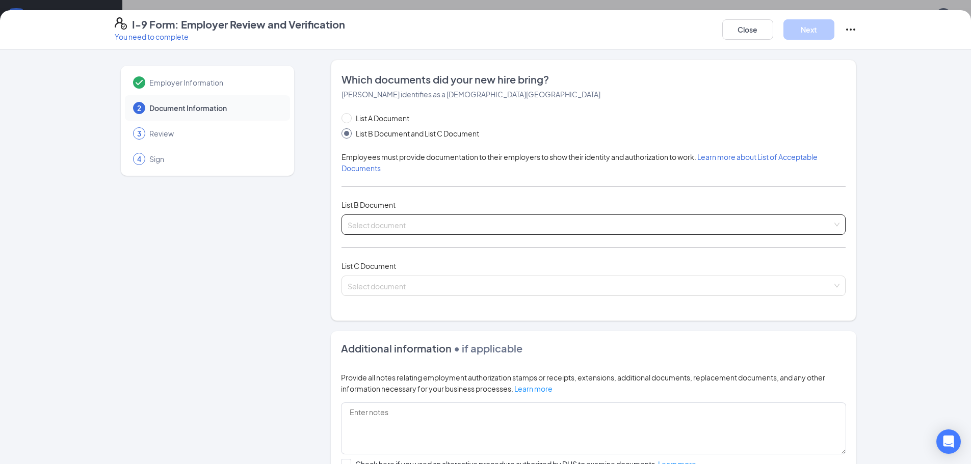
click at [362, 221] on input "search" at bounding box center [590, 222] width 485 height 15
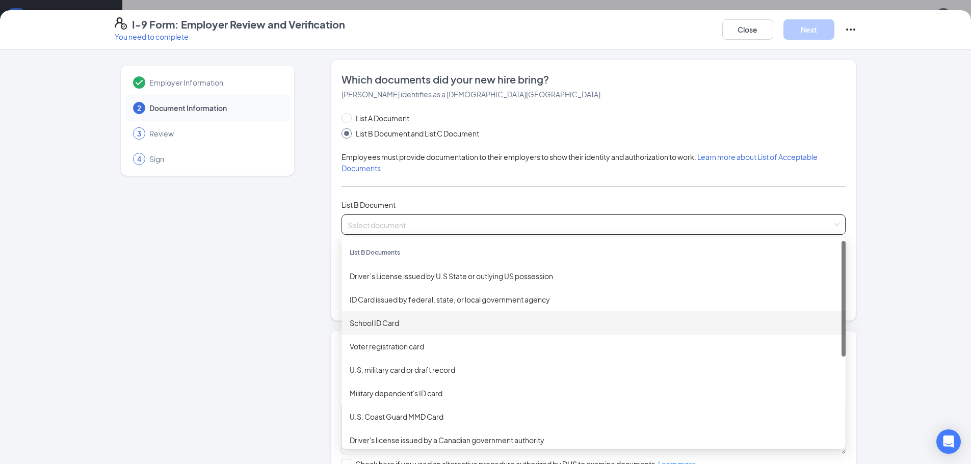
click at [382, 326] on div "School ID Card" at bounding box center [594, 322] width 488 height 11
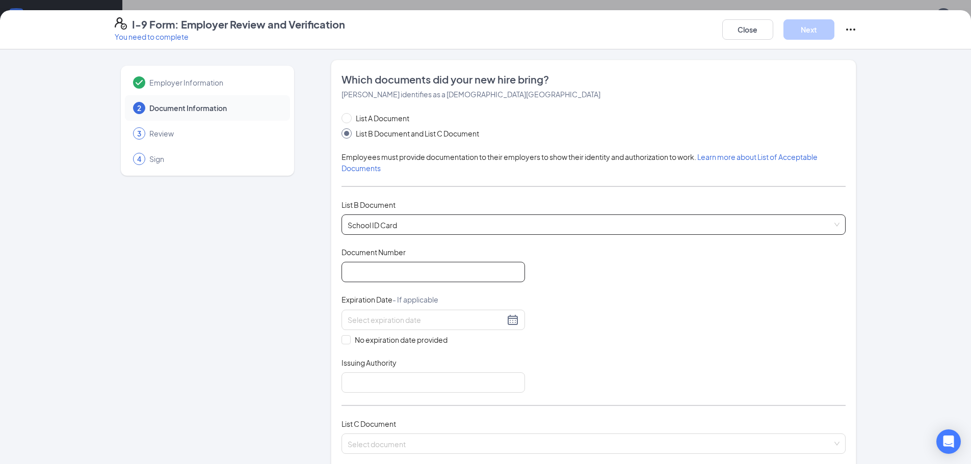
click at [351, 269] on input "Document Number" at bounding box center [432, 272] width 183 height 20
type input "[DATE]-[DATE]"
click at [345, 337] on span at bounding box center [345, 339] width 9 height 9
click at [345, 337] on input "No expiration date provided" at bounding box center [344, 338] width 7 height 7
checkbox input "true"
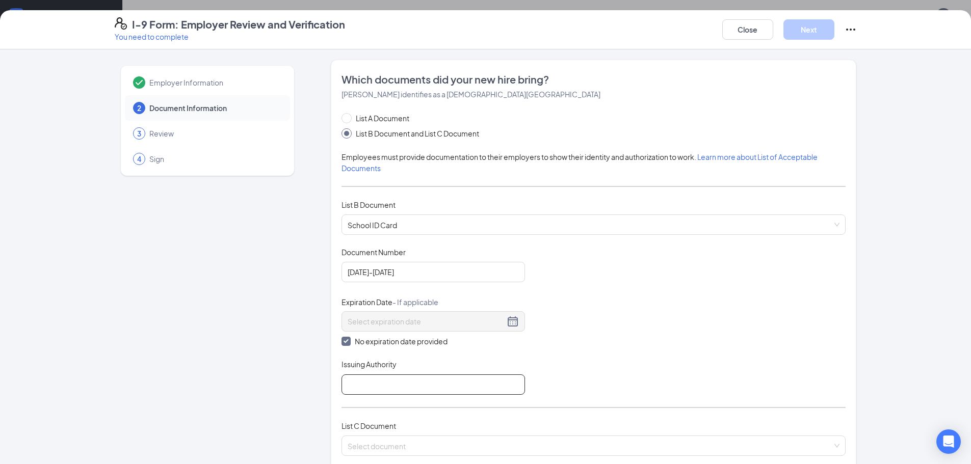
click at [362, 379] on input "Issuing Authority" at bounding box center [432, 385] width 183 height 20
type input "[GEOGRAPHIC_DATA]"
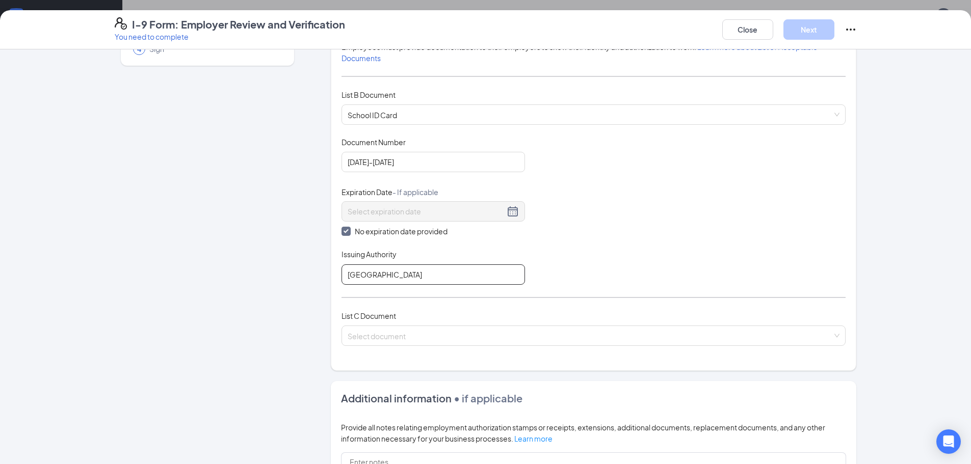
scroll to position [153, 0]
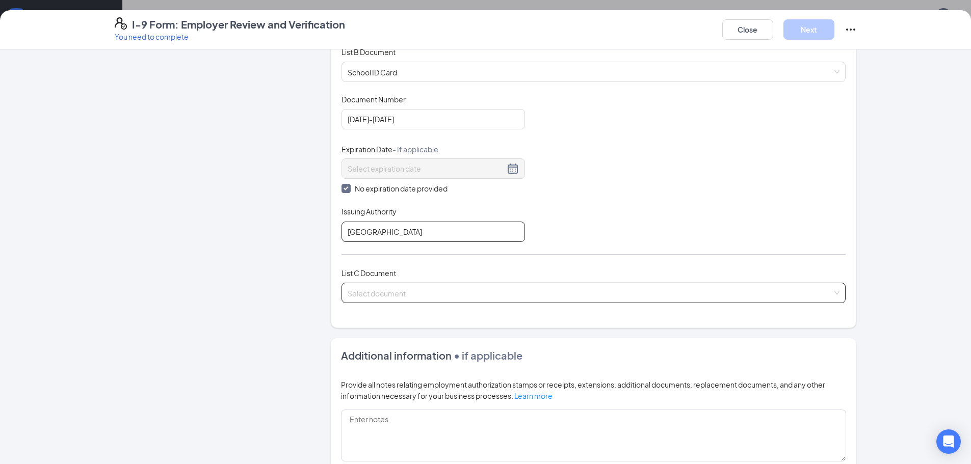
click at [834, 292] on div "Select document" at bounding box center [593, 293] width 504 height 20
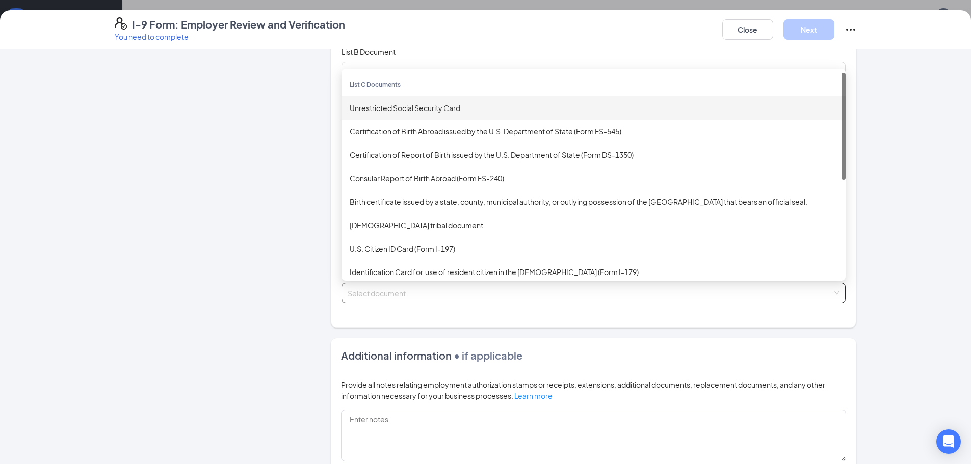
click at [411, 107] on div "Unrestricted Social Security Card" at bounding box center [594, 107] width 488 height 11
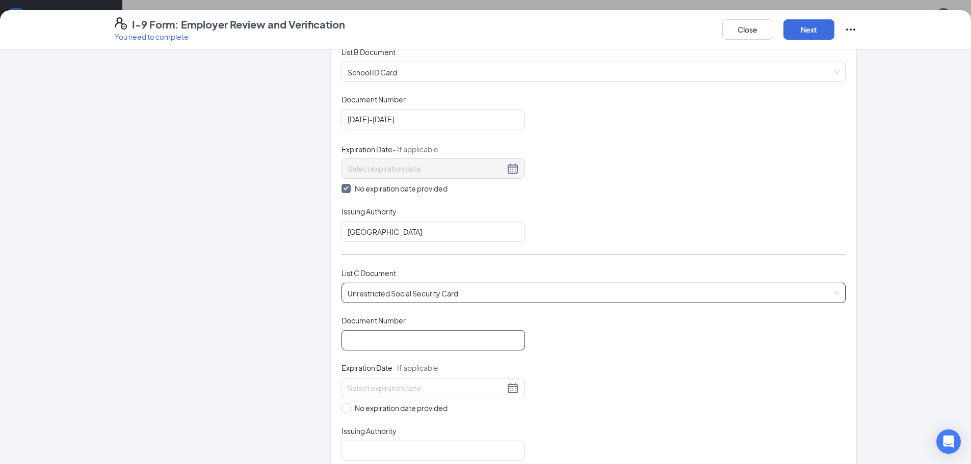
click at [356, 337] on input "Document Number" at bounding box center [432, 340] width 183 height 20
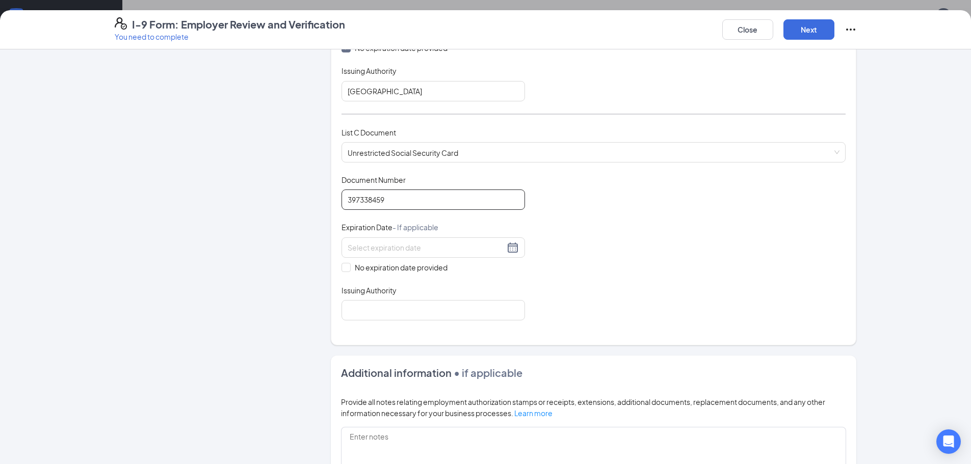
scroll to position [306, 0]
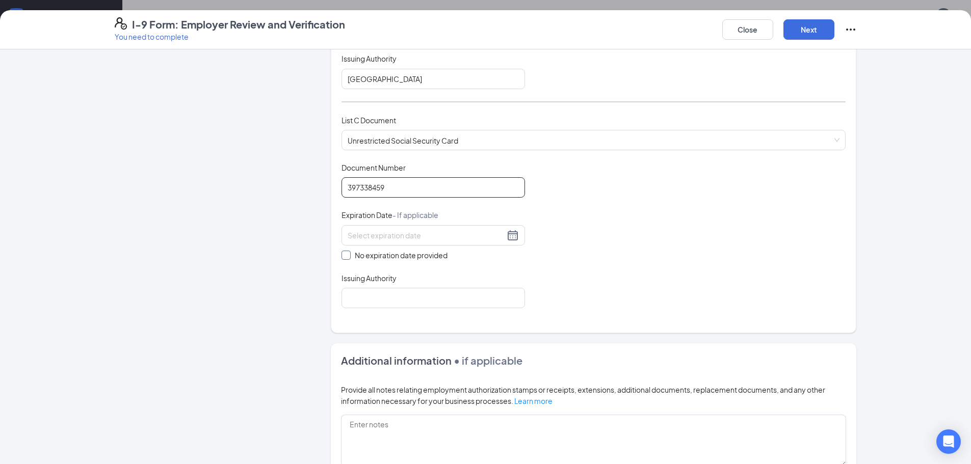
type input "397338459"
click at [347, 254] on span at bounding box center [345, 255] width 9 height 9
click at [347, 254] on input "No expiration date provided" at bounding box center [344, 254] width 7 height 7
checkbox input "true"
click at [375, 311] on div "Which documents did your new hire bring? [PERSON_NAME] identifies as a [DEMOGRA…" at bounding box center [593, 45] width 504 height 556
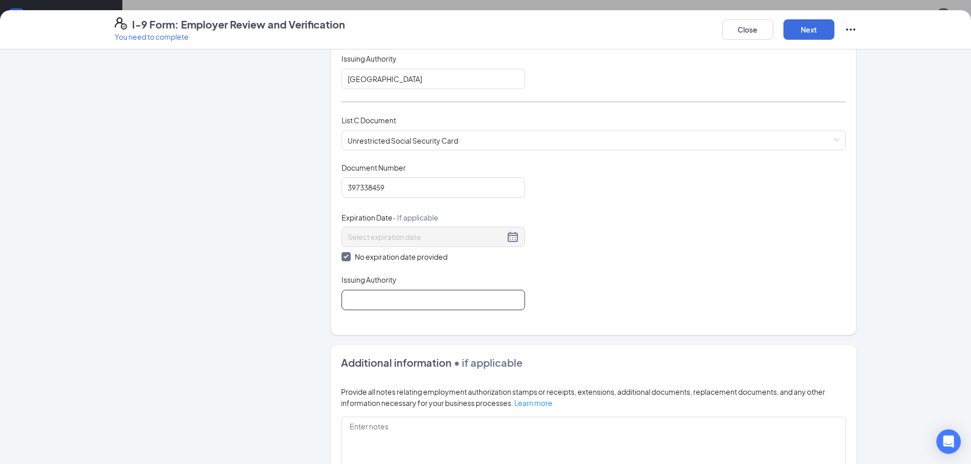
click at [374, 300] on input "Issuing Authority" at bounding box center [432, 300] width 183 height 20
type input "Social Security Administration"
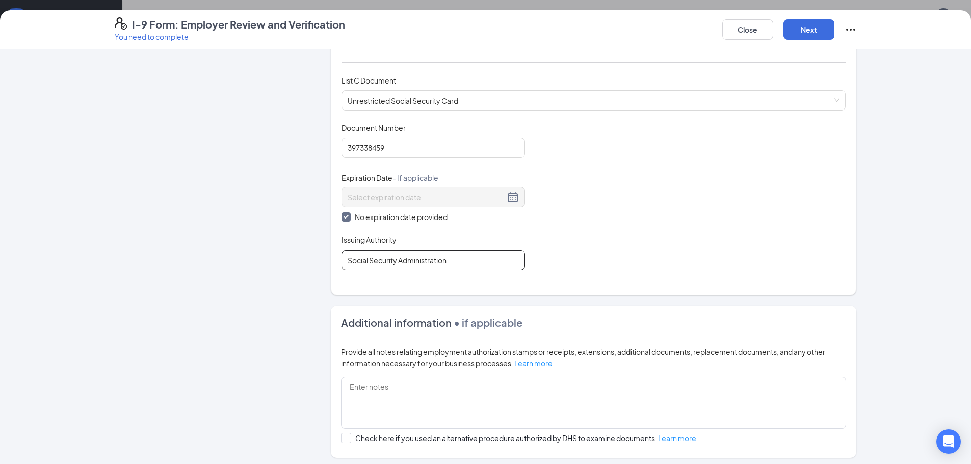
scroll to position [446, 0]
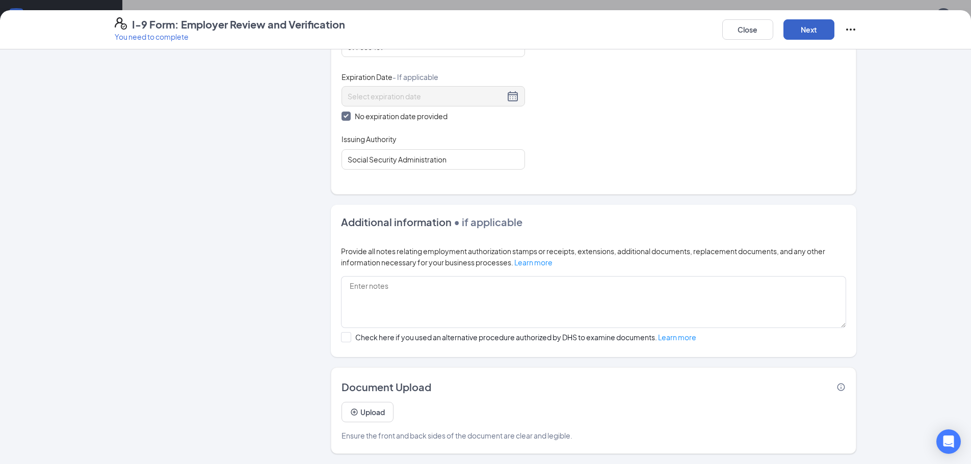
click at [814, 33] on button "Next" at bounding box center [808, 29] width 51 height 20
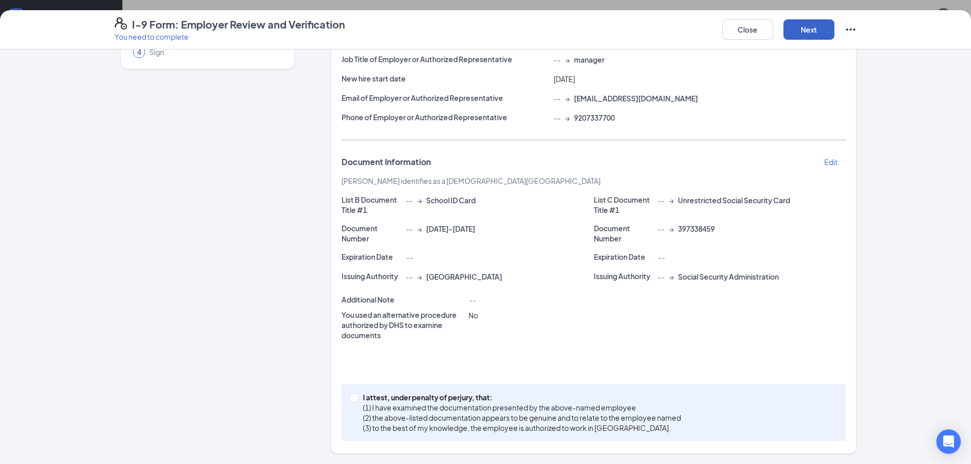
scroll to position [107, 0]
click at [351, 396] on input "I attest, under penalty of [PERSON_NAME], that: (1) I have examined the documen…" at bounding box center [353, 396] width 7 height 7
checkbox input "true"
click at [812, 33] on button "Next" at bounding box center [808, 29] width 51 height 20
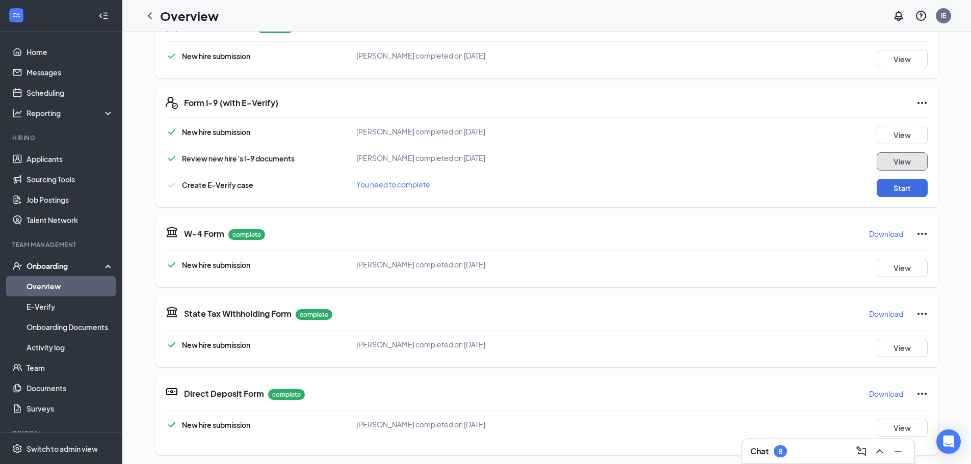
scroll to position [153, 0]
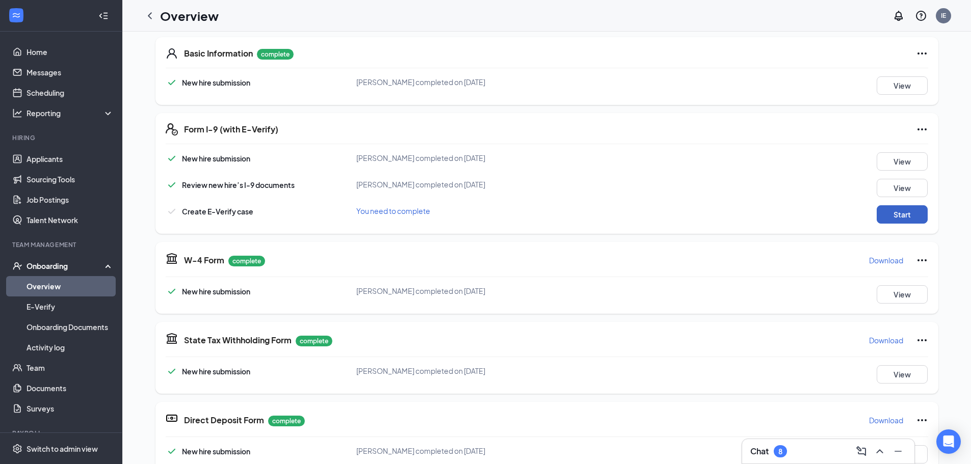
click at [888, 216] on button "Start" at bounding box center [902, 214] width 51 height 18
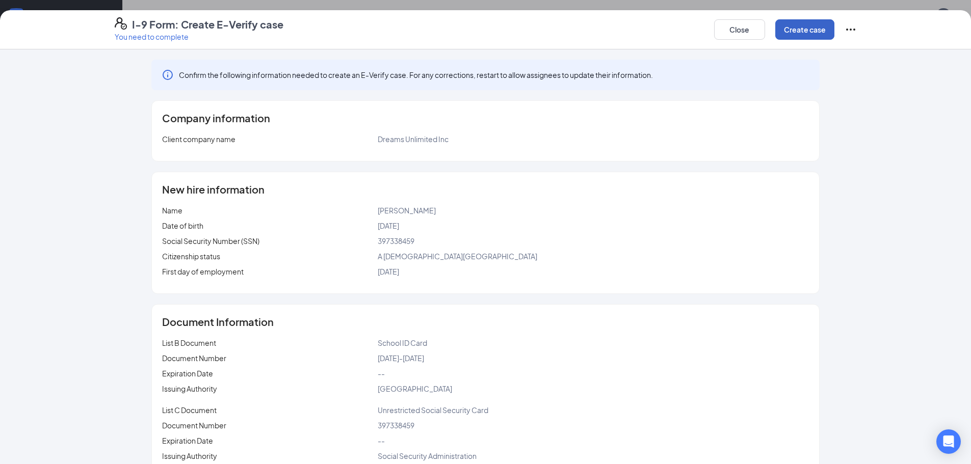
click at [794, 26] on button "Create case" at bounding box center [804, 29] width 59 height 20
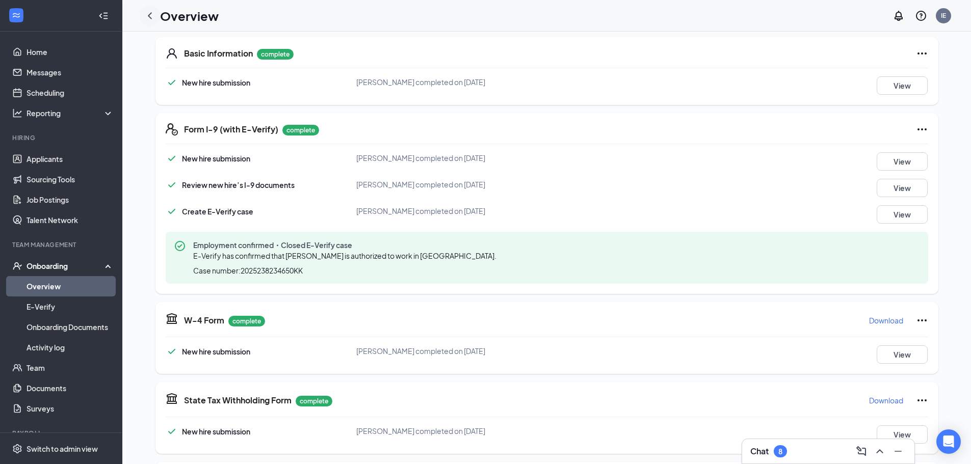
click at [149, 18] on icon "ChevronLeft" at bounding box center [150, 16] width 12 height 12
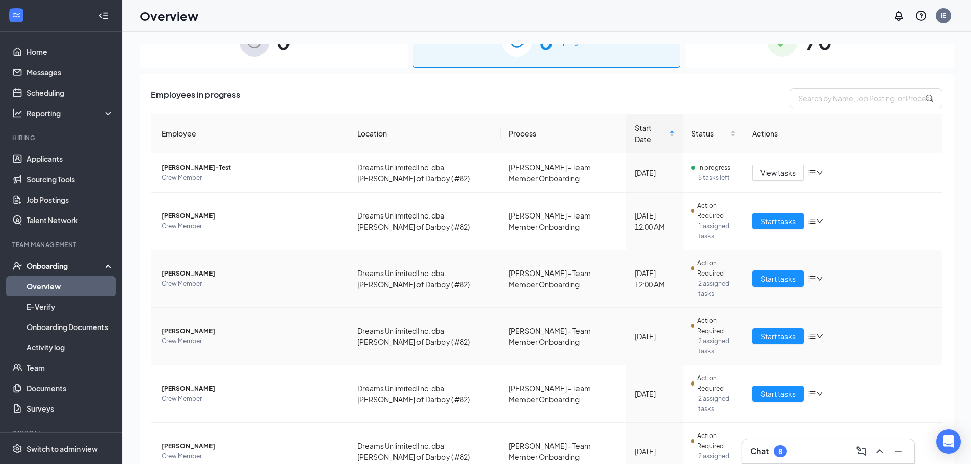
scroll to position [19, 0]
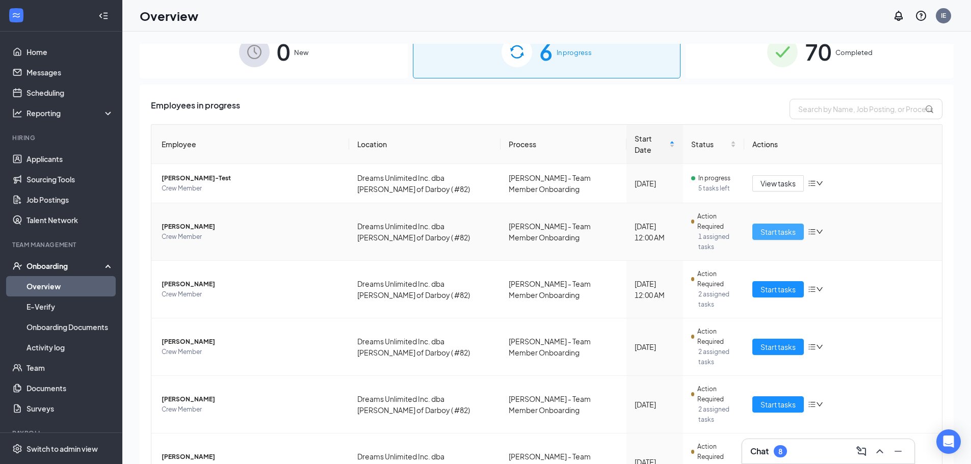
click at [763, 226] on span "Start tasks" at bounding box center [777, 231] width 35 height 11
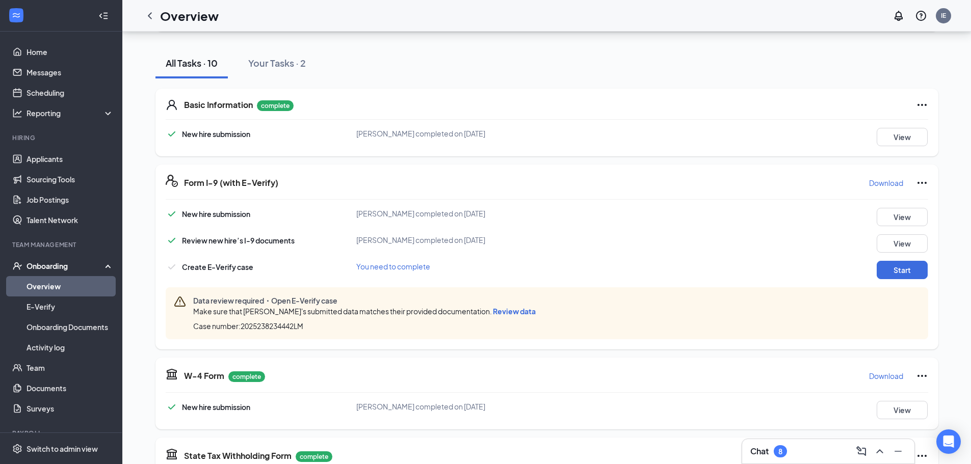
scroll to position [102, 0]
click at [899, 267] on button "Start" at bounding box center [902, 269] width 51 height 18
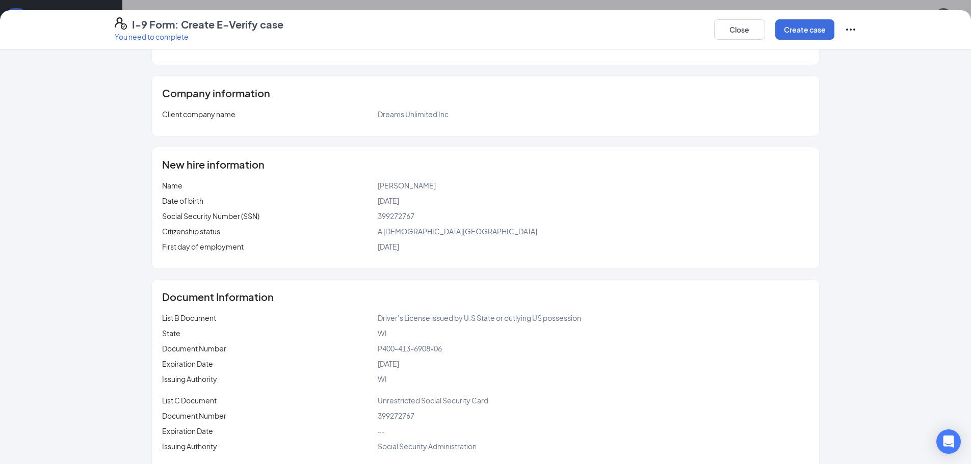
scroll to position [165, 0]
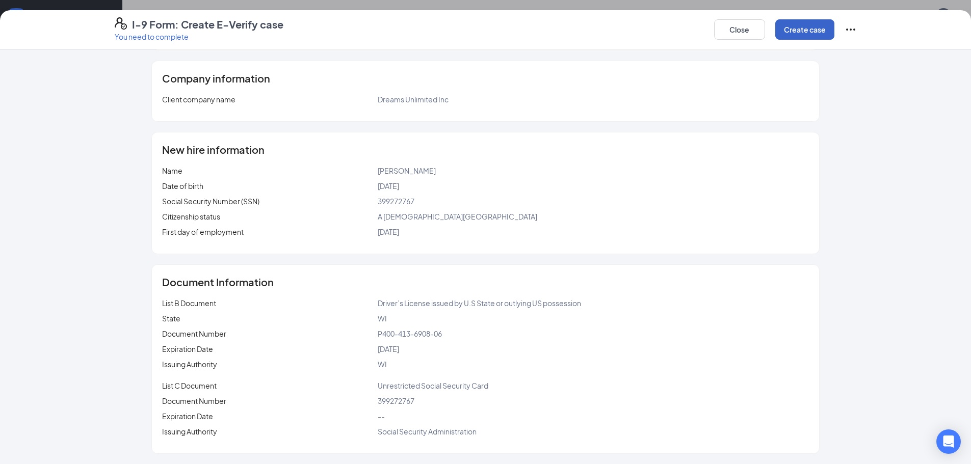
click at [800, 34] on button "Create case" at bounding box center [804, 29] width 59 height 20
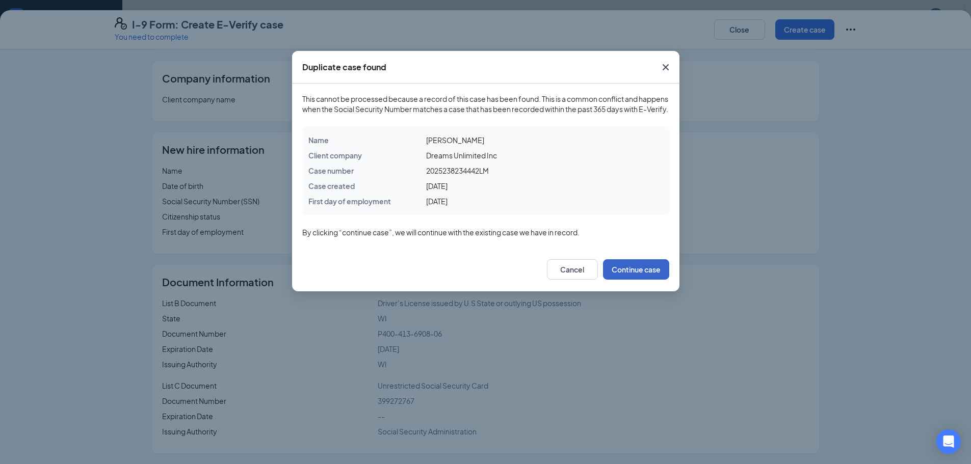
click at [640, 279] on button "Continue case" at bounding box center [636, 269] width 66 height 20
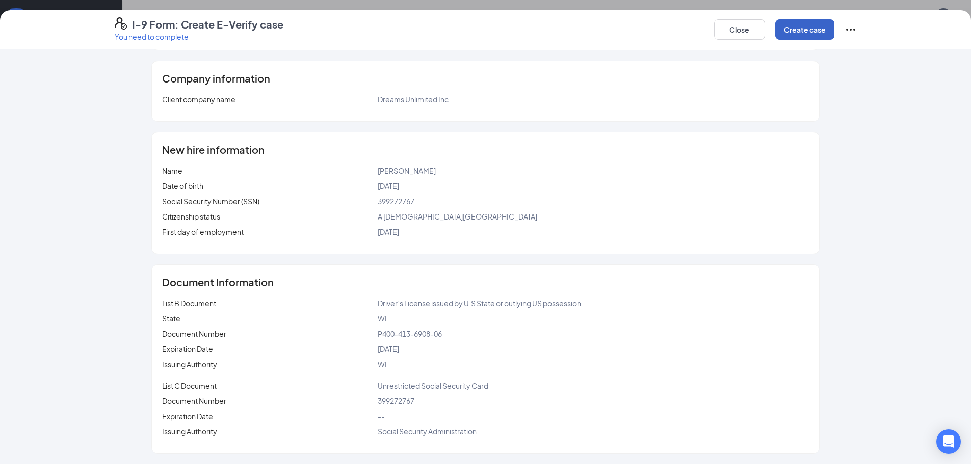
click at [808, 31] on button "Create case" at bounding box center [804, 29] width 59 height 20
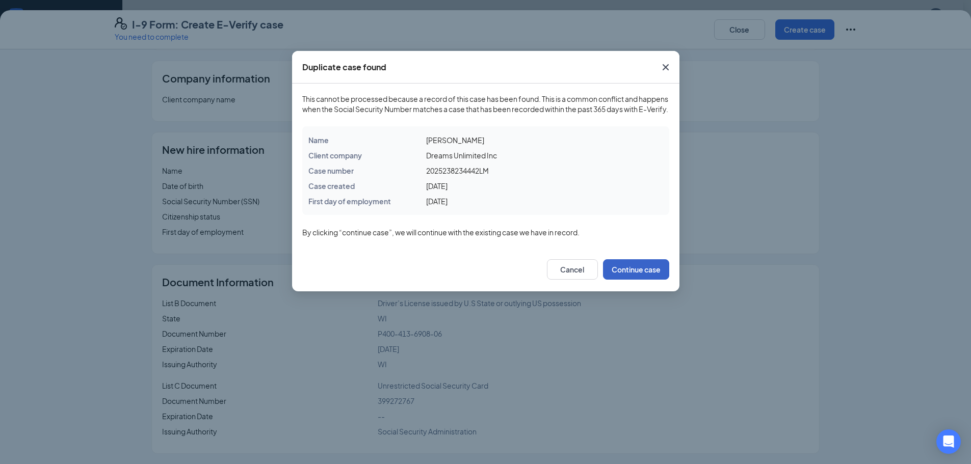
click at [659, 280] on button "Continue case" at bounding box center [636, 269] width 66 height 20
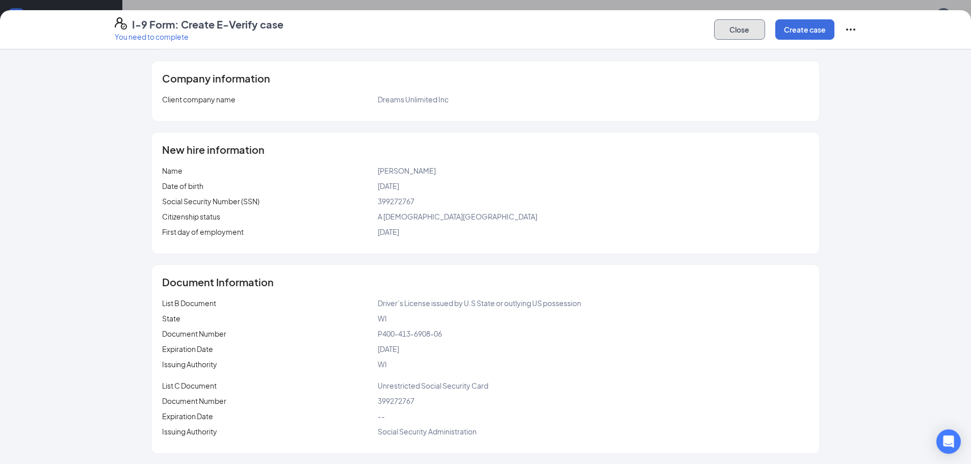
click at [736, 30] on button "Close" at bounding box center [739, 29] width 51 height 20
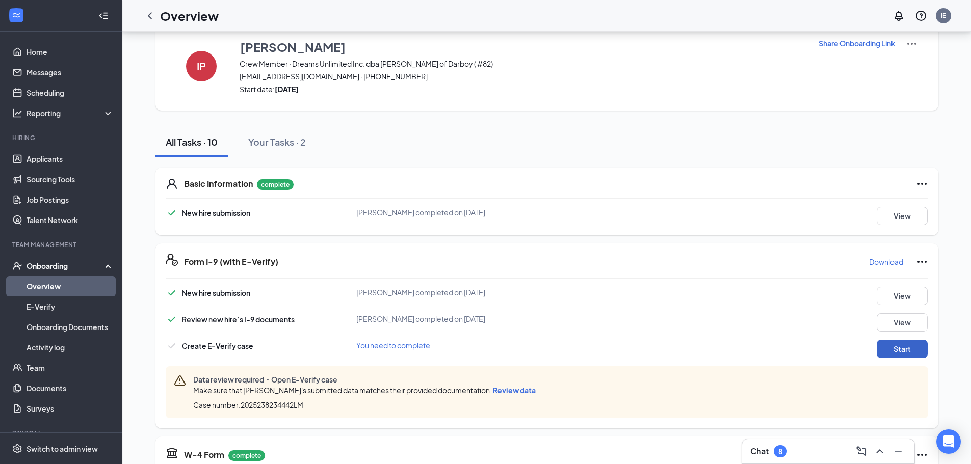
scroll to position [0, 0]
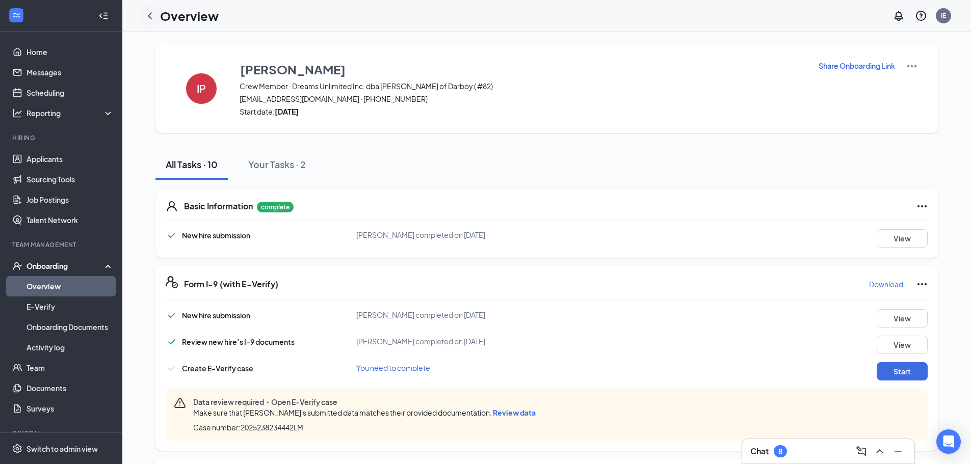
click at [150, 16] on icon "ChevronLeft" at bounding box center [150, 15] width 4 height 7
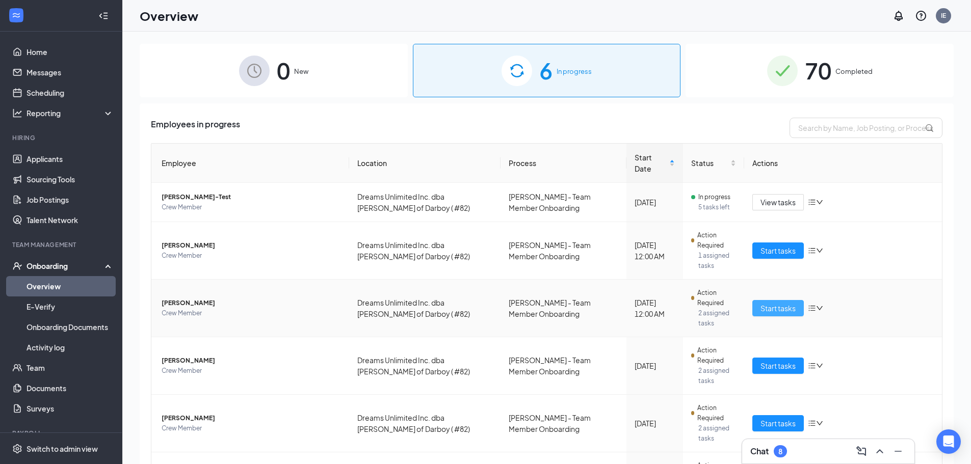
click at [772, 303] on span "Start tasks" at bounding box center [777, 308] width 35 height 11
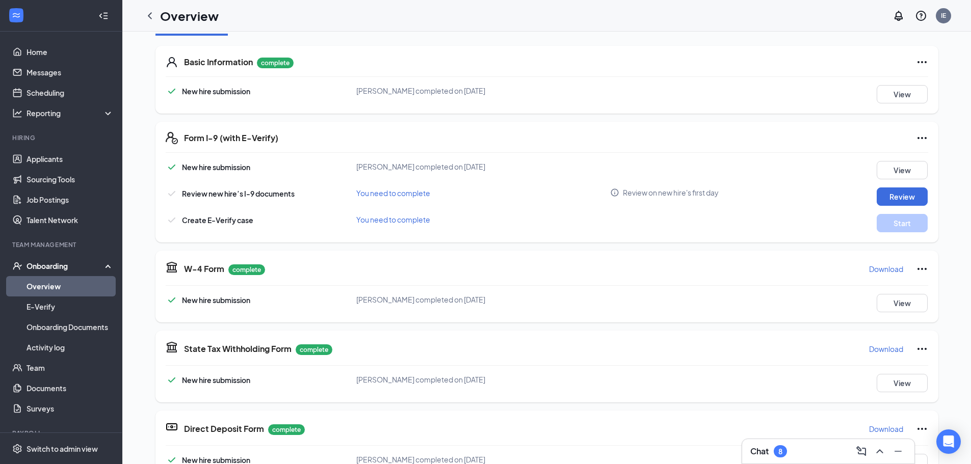
scroll to position [153, 0]
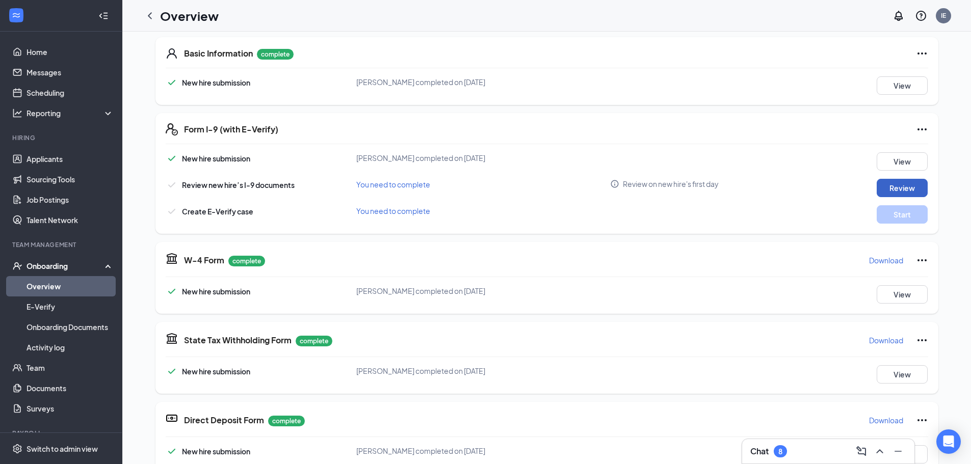
click at [885, 189] on button "Review" at bounding box center [902, 188] width 51 height 18
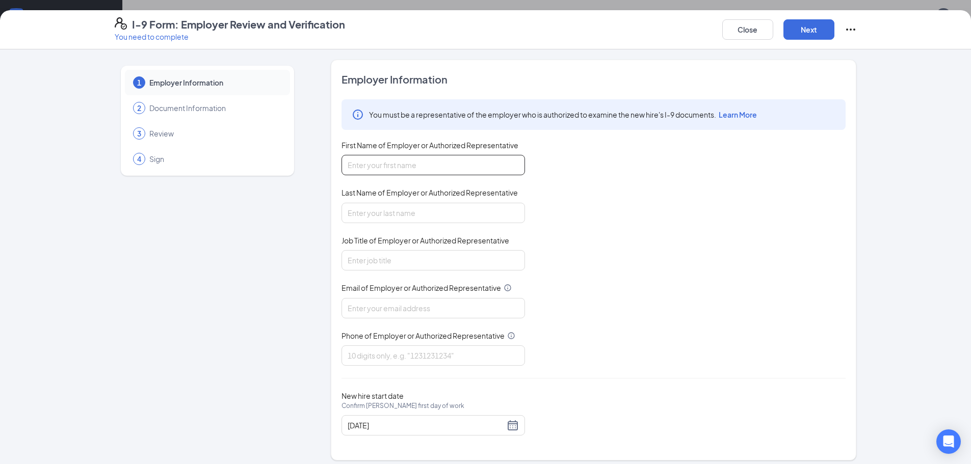
click at [356, 164] on input "First Name of Employer or Authorized Representative" at bounding box center [432, 165] width 183 height 20
type input "[PERSON_NAME]"
click at [353, 212] on input "Last Name of Employer or Authorized Representative" at bounding box center [432, 213] width 183 height 20
type input "[PERSON_NAME]"
click at [367, 253] on input "Job Title of Employer or Authorized Representative" at bounding box center [432, 260] width 183 height 20
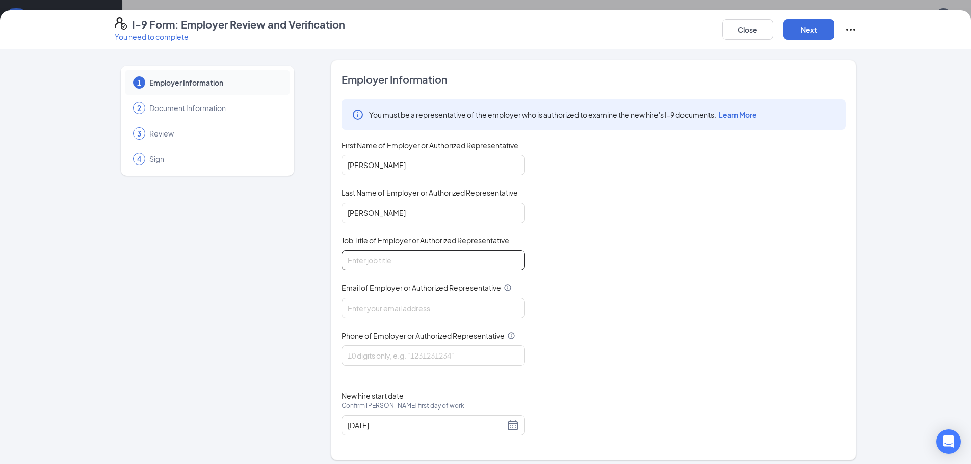
type input "manager"
click at [349, 314] on input "Email of Employer or Authorized Representative" at bounding box center [432, 308] width 183 height 20
type input "[EMAIL_ADDRESS][DOMAIN_NAME]"
click at [368, 355] on input "Phone of Employer or Authorized Representative" at bounding box center [432, 356] width 183 height 20
type input "9207337700"
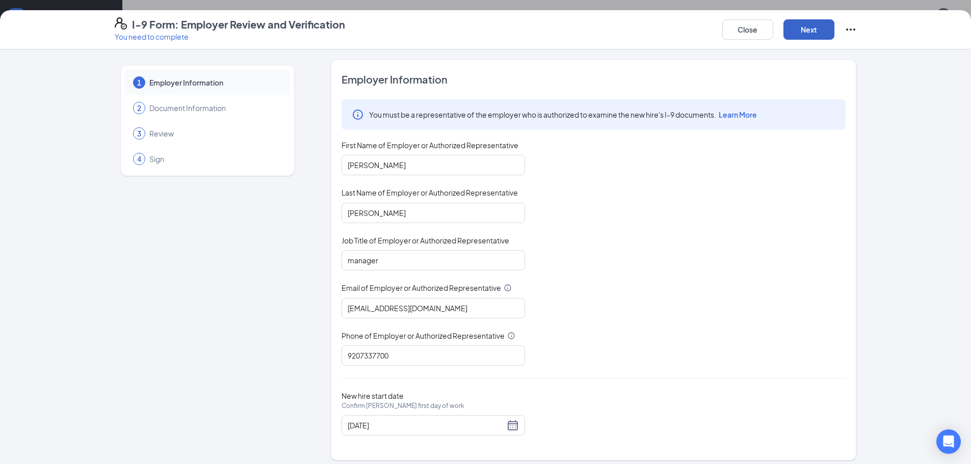
click at [813, 31] on button "Next" at bounding box center [808, 29] width 51 height 20
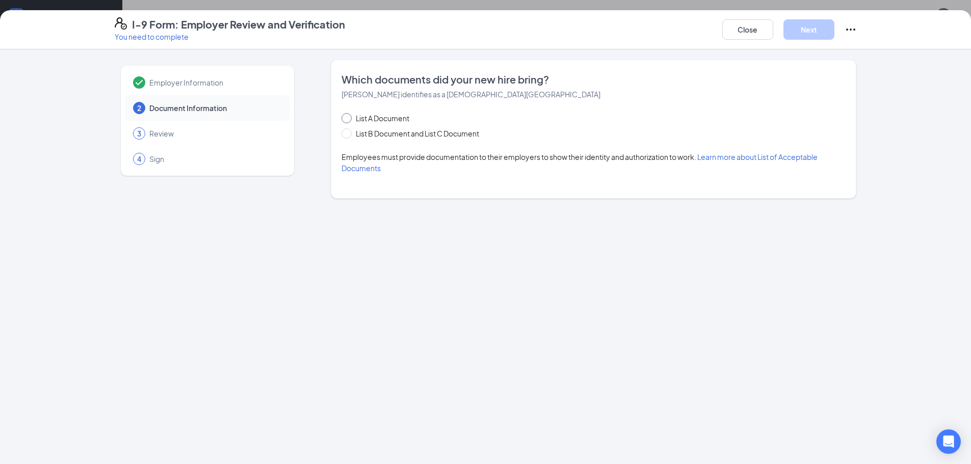
click at [349, 117] on input "List A Document" at bounding box center [344, 116] width 7 height 7
radio input "true"
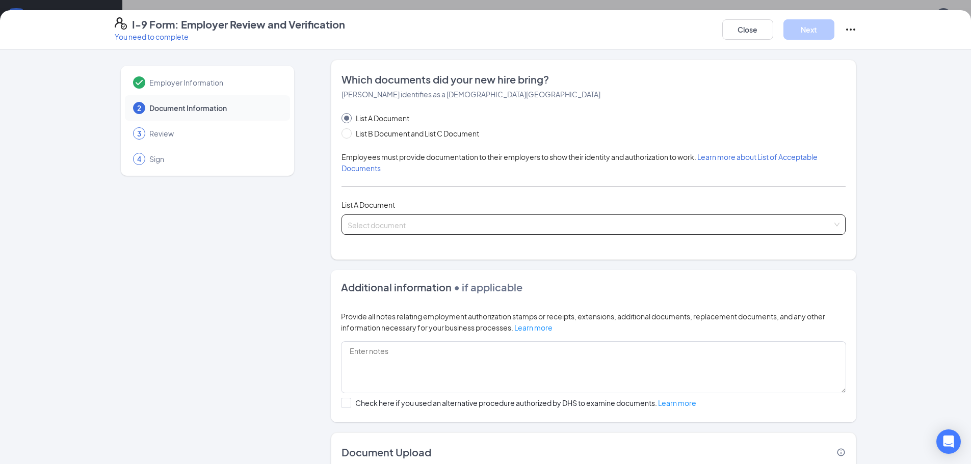
click at [352, 221] on input "search" at bounding box center [590, 222] width 485 height 15
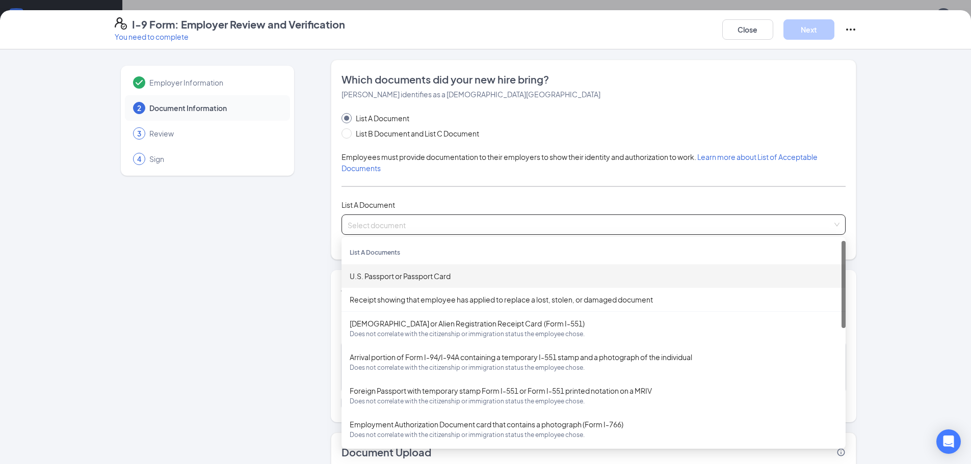
click at [391, 272] on div "U.S. Passport or Passport Card" at bounding box center [594, 276] width 488 height 11
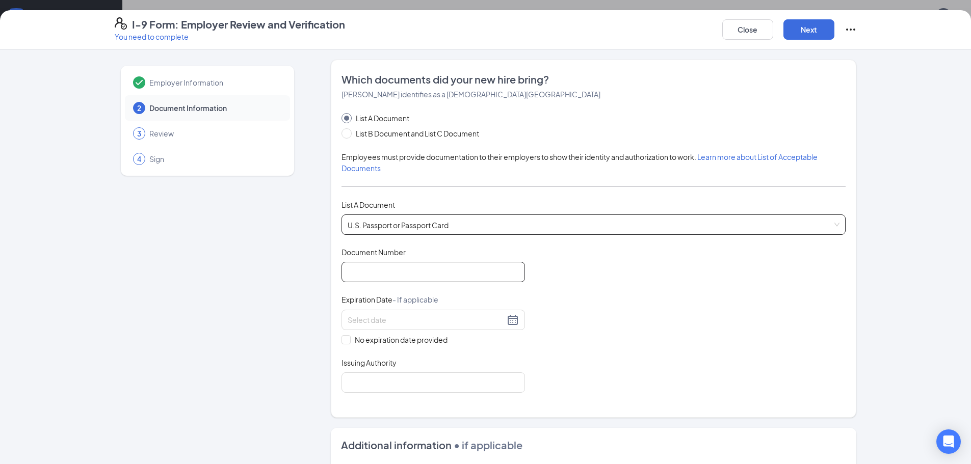
click at [357, 272] on input "Document Number" at bounding box center [432, 272] width 183 height 20
type input "A36051428"
click at [372, 320] on input at bounding box center [426, 319] width 157 height 11
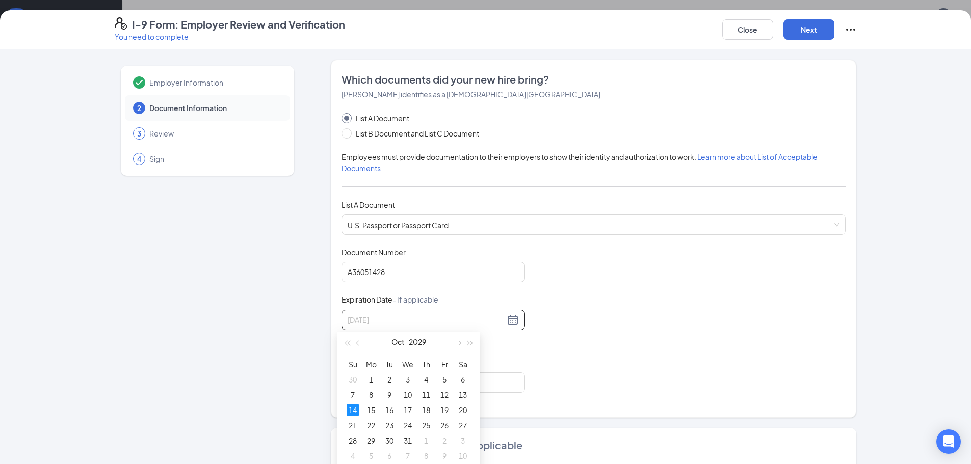
click at [351, 409] on div "14" at bounding box center [353, 410] width 12 height 12
type input "[DATE]"
click at [354, 385] on input "Issuing Authority" at bounding box center [432, 383] width 183 height 20
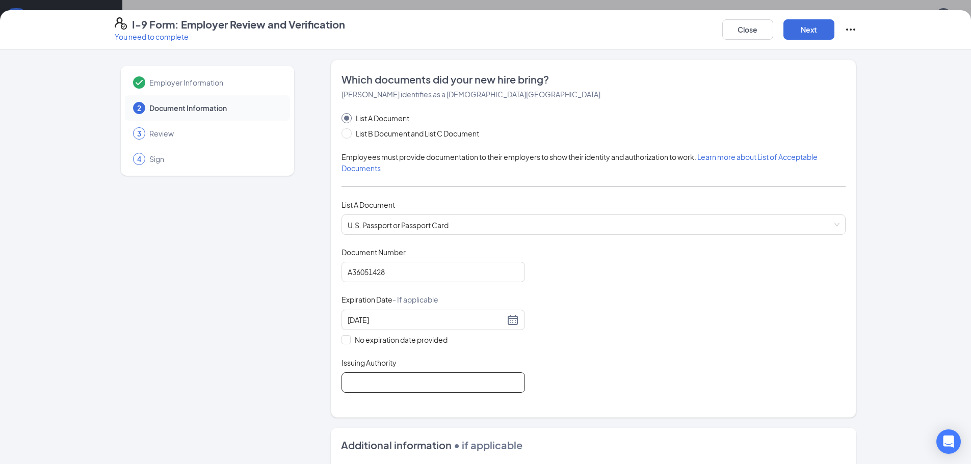
type input "[GEOGRAPHIC_DATA]"
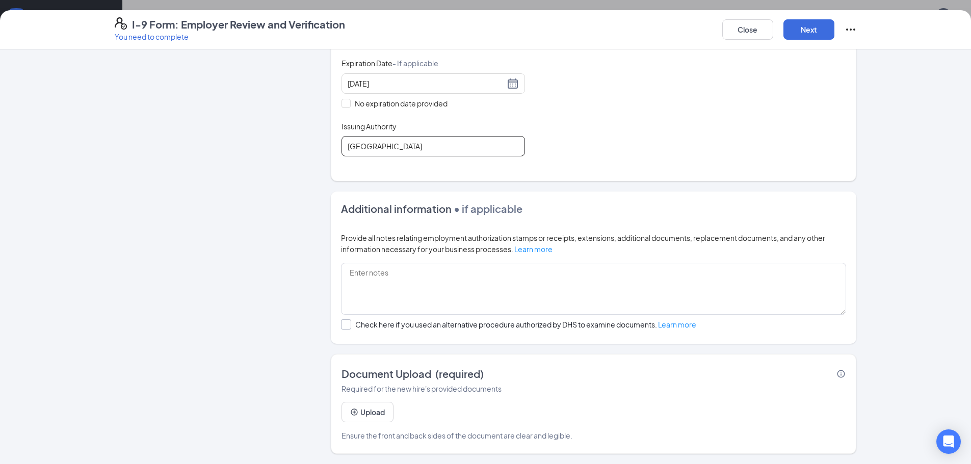
scroll to position [102, 0]
click at [379, 412] on button "Upload" at bounding box center [367, 412] width 52 height 20
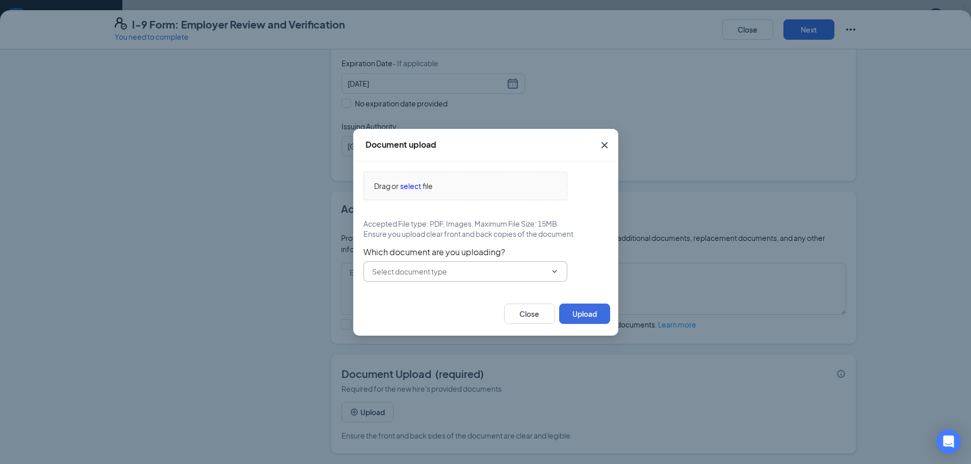
click at [555, 270] on icon "ChevronDown" at bounding box center [554, 272] width 8 height 8
click at [490, 294] on div "U.S. Passport or Passport Card" at bounding box center [465, 294] width 188 height 11
type input "U.S. Passport or Passport Card"
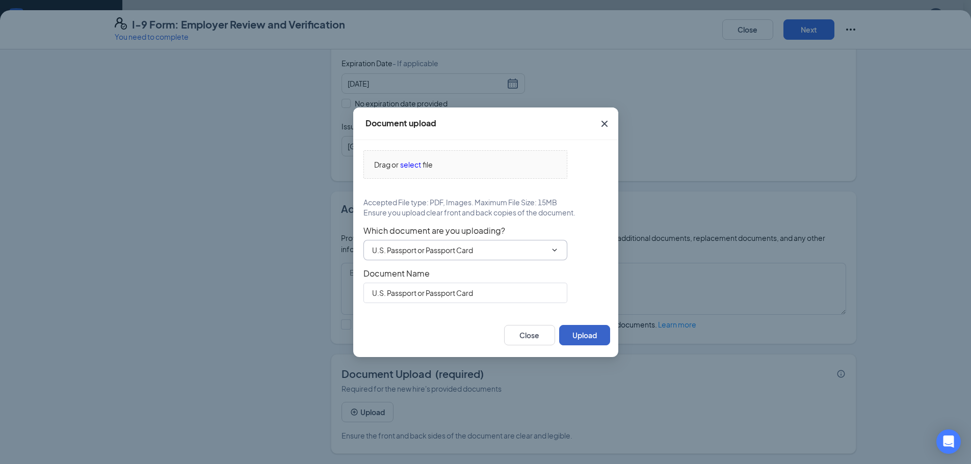
click at [580, 330] on button "Upload" at bounding box center [584, 335] width 51 height 20
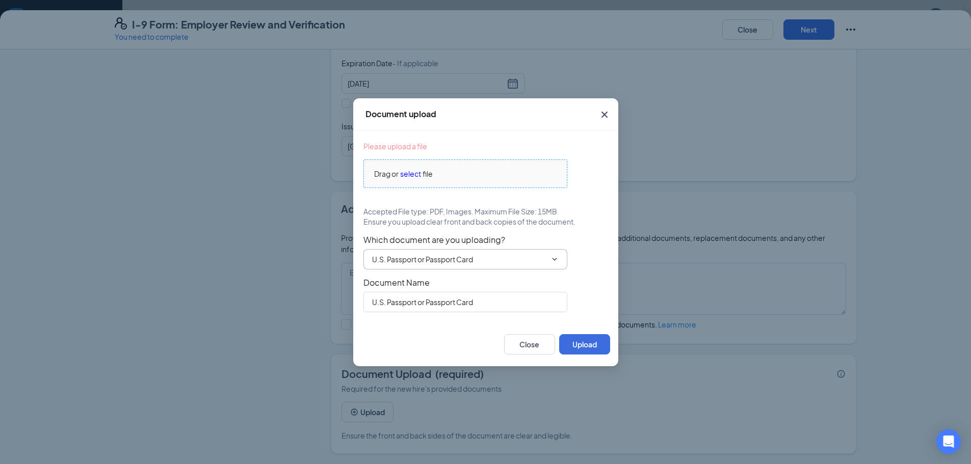
click at [414, 173] on span "select" at bounding box center [410, 173] width 21 height 11
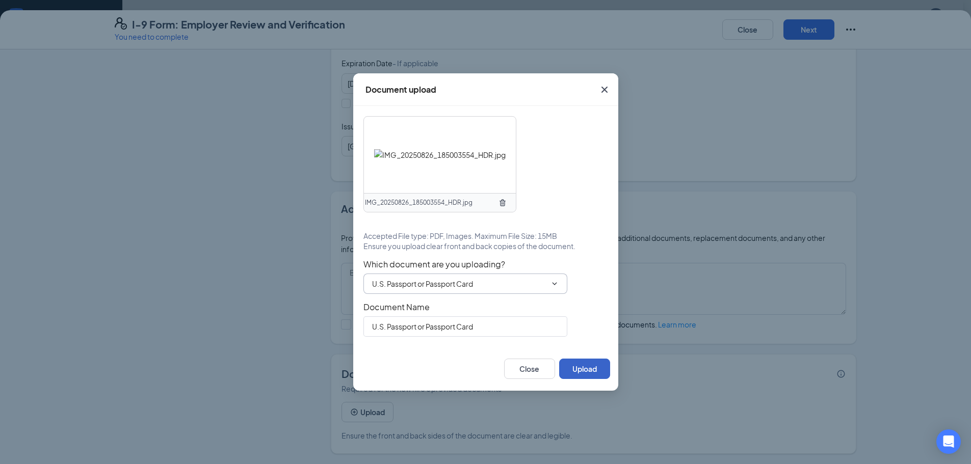
click at [592, 366] on button "Upload" at bounding box center [584, 369] width 51 height 20
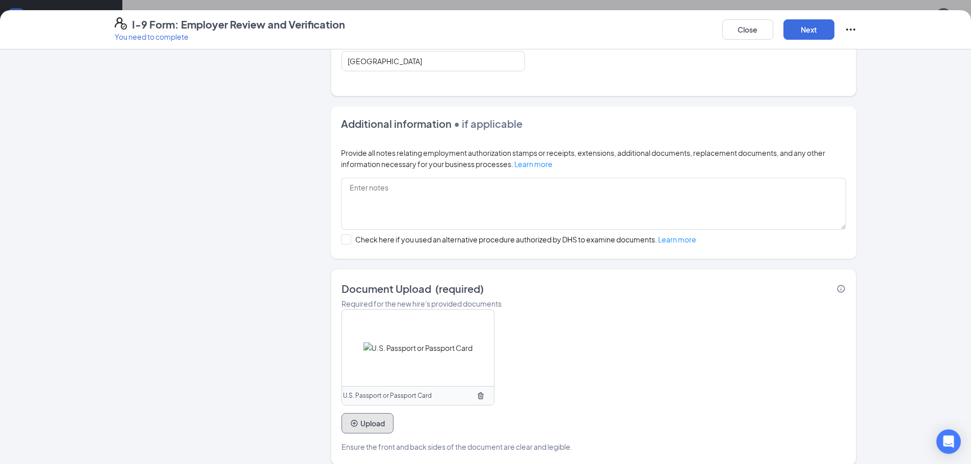
scroll to position [333, 0]
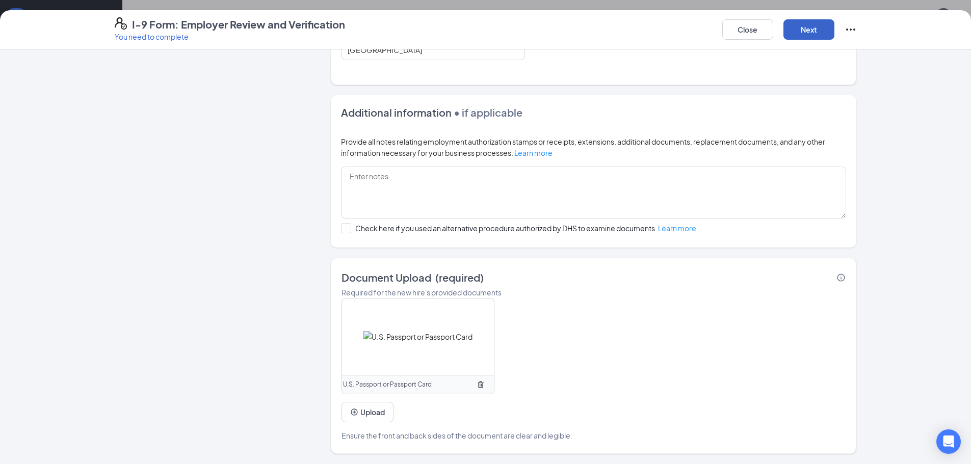
click at [820, 33] on button "Next" at bounding box center [808, 29] width 51 height 20
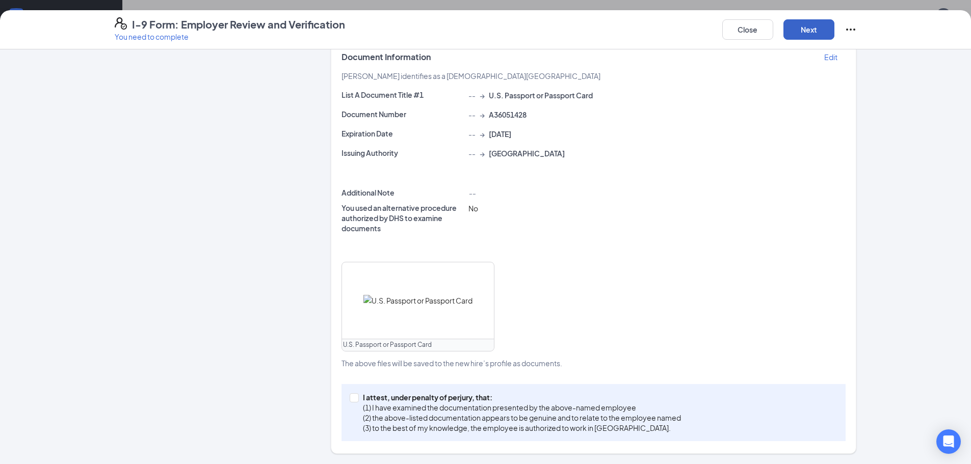
scroll to position [212, 0]
click at [351, 399] on input "I attest, under penalty of [PERSON_NAME], that: (1) I have examined the documen…" at bounding box center [353, 396] width 7 height 7
checkbox input "true"
click at [808, 33] on button "Next" at bounding box center [808, 29] width 51 height 20
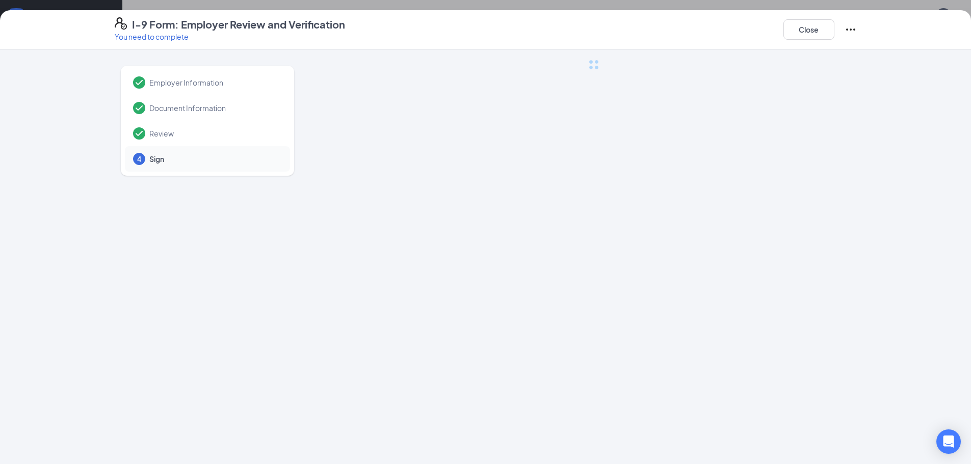
scroll to position [0, 0]
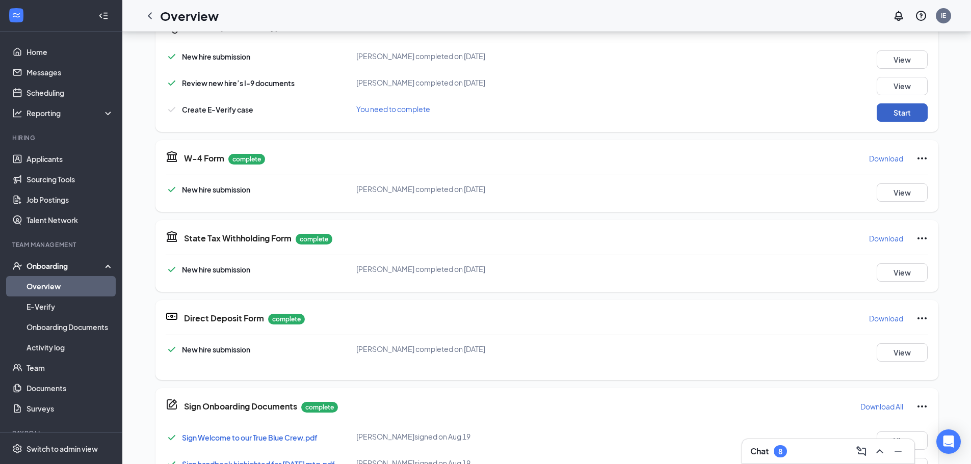
click at [894, 113] on button "Start" at bounding box center [902, 112] width 51 height 18
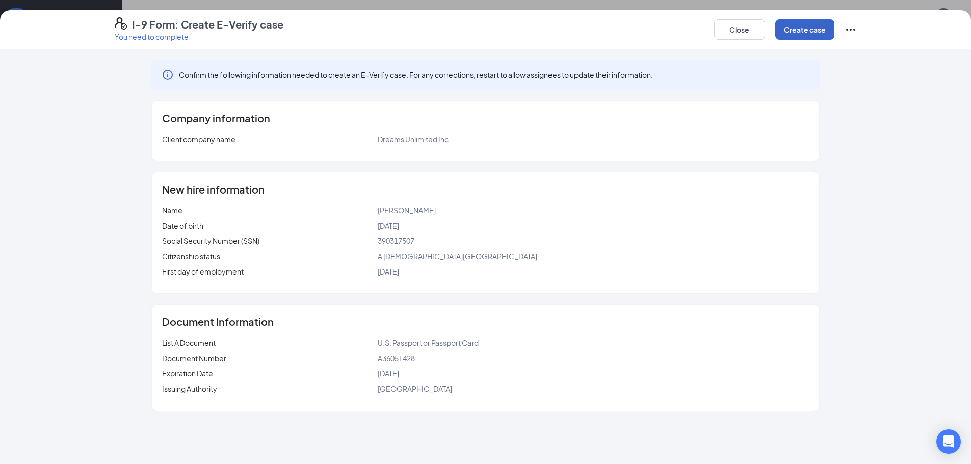
click at [805, 26] on button "Create case" at bounding box center [804, 29] width 59 height 20
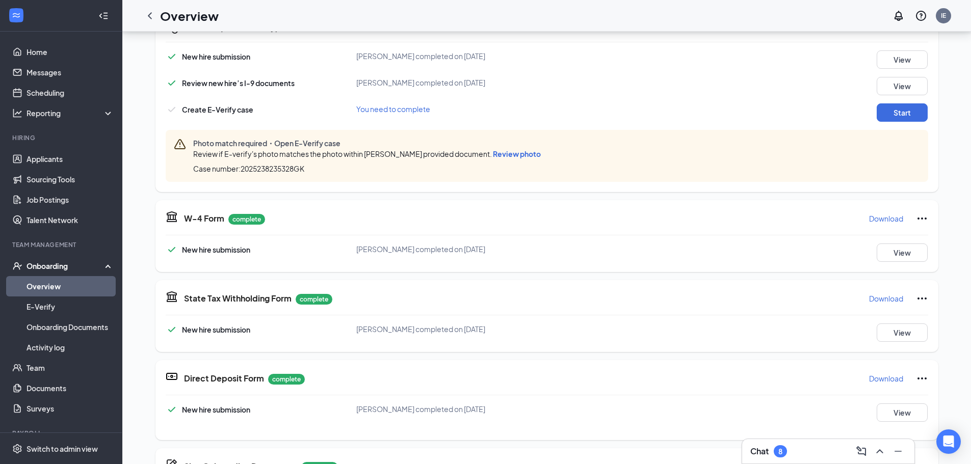
click at [507, 155] on span "Review photo" at bounding box center [517, 153] width 48 height 9
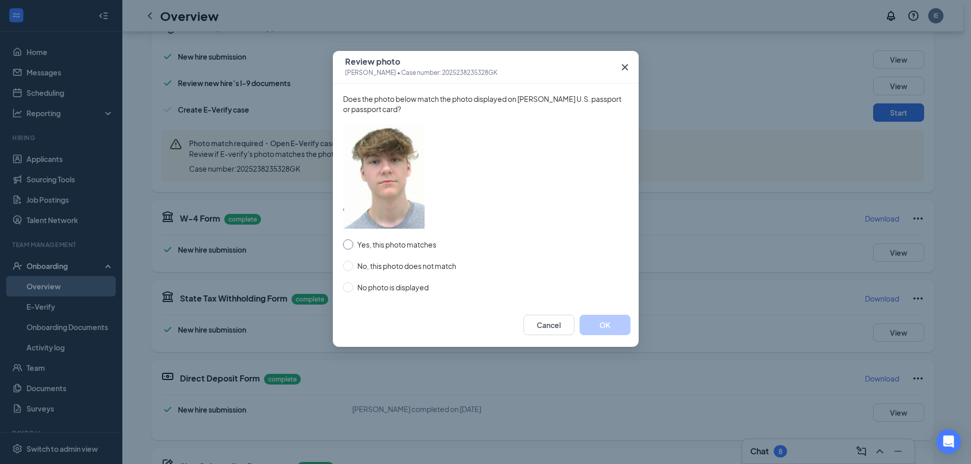
click at [350, 243] on input "Yes, this photo matches" at bounding box center [348, 245] width 10 height 10
radio input "true"
click at [595, 325] on button "OK" at bounding box center [604, 325] width 51 height 20
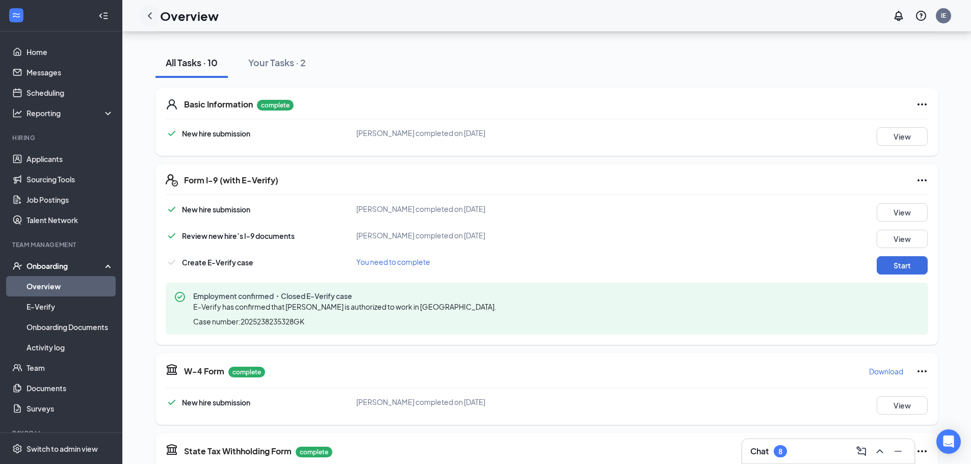
click at [150, 14] on icon "ChevronLeft" at bounding box center [150, 15] width 4 height 7
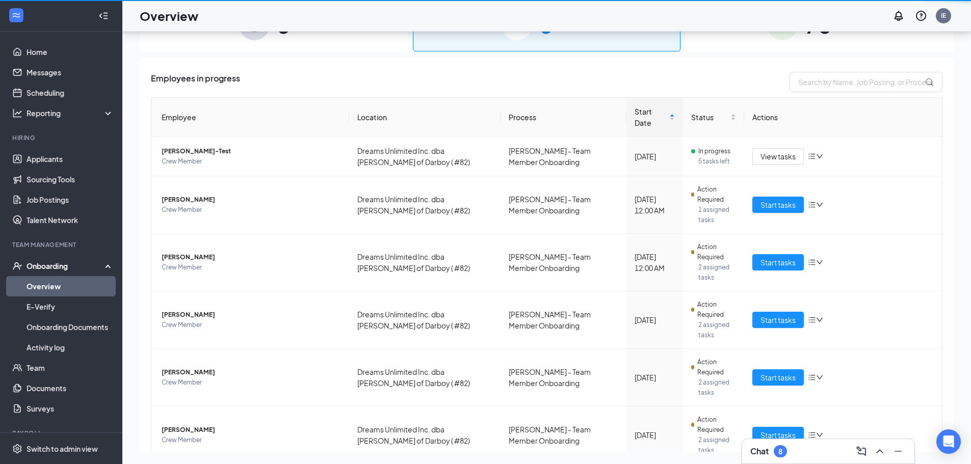
scroll to position [46, 0]
